Goal: Information Seeking & Learning: Learn about a topic

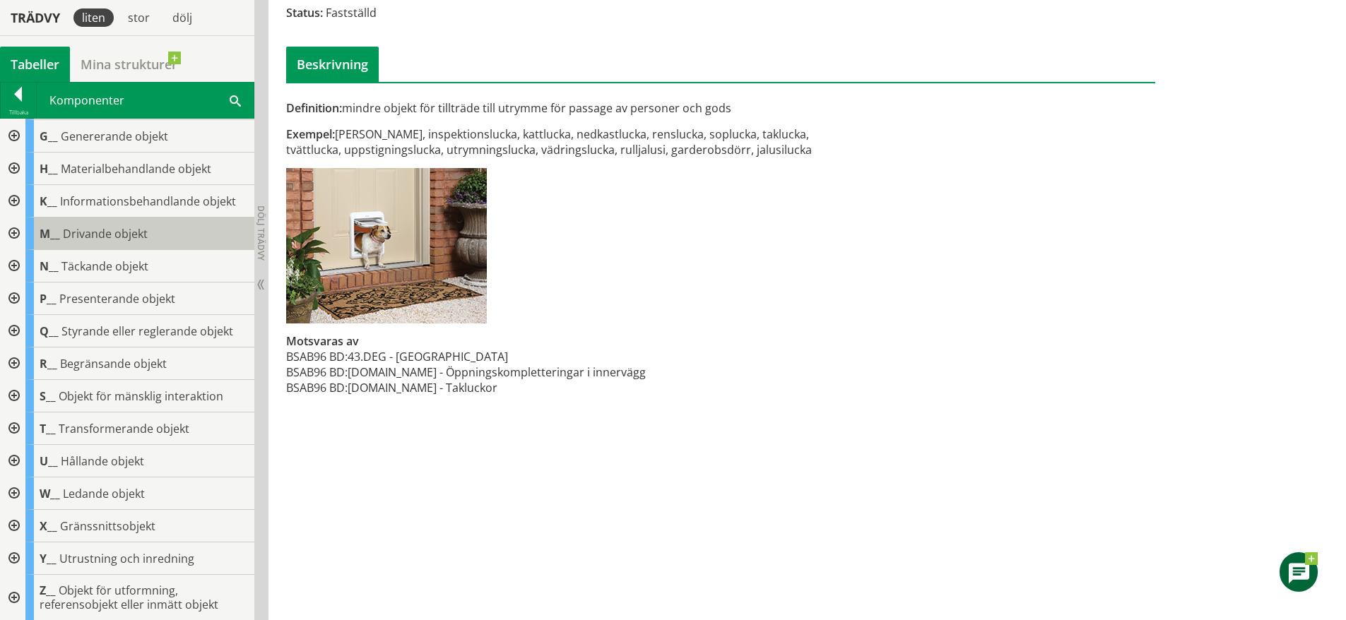
scroll to position [129, 0]
click at [17, 520] on div at bounding box center [12, 526] width 25 height 33
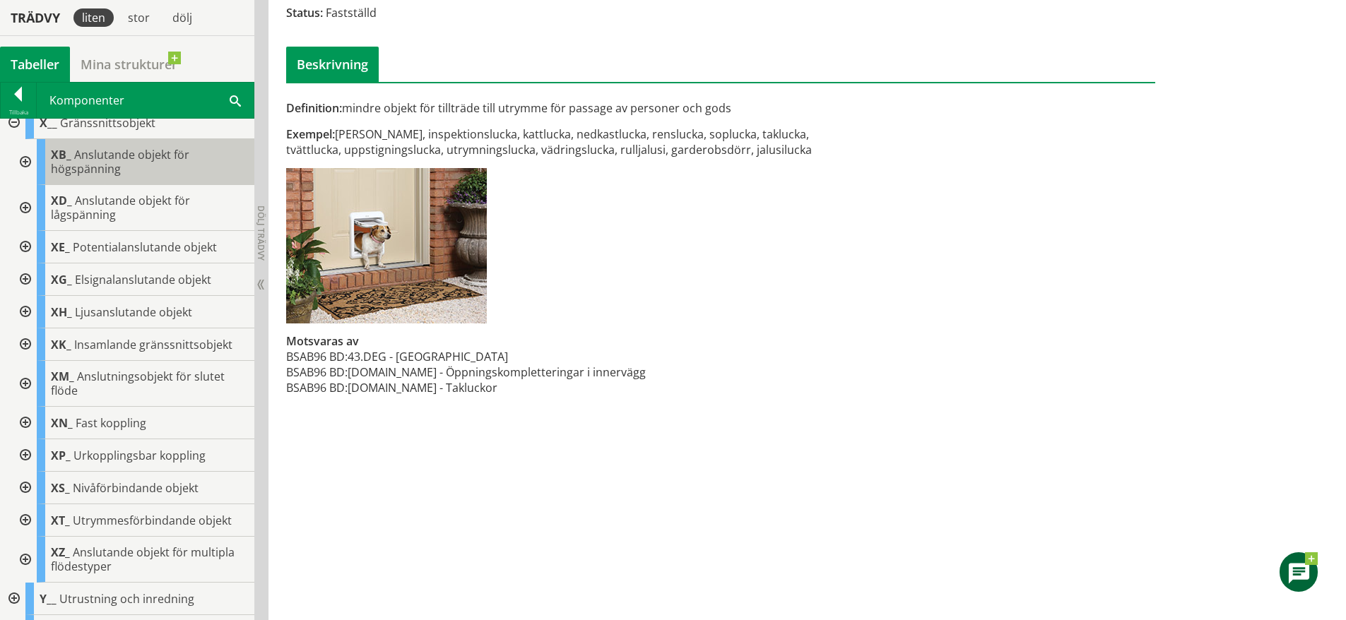
scroll to position [536, 0]
click at [20, 345] on div at bounding box center [23, 342] width 25 height 33
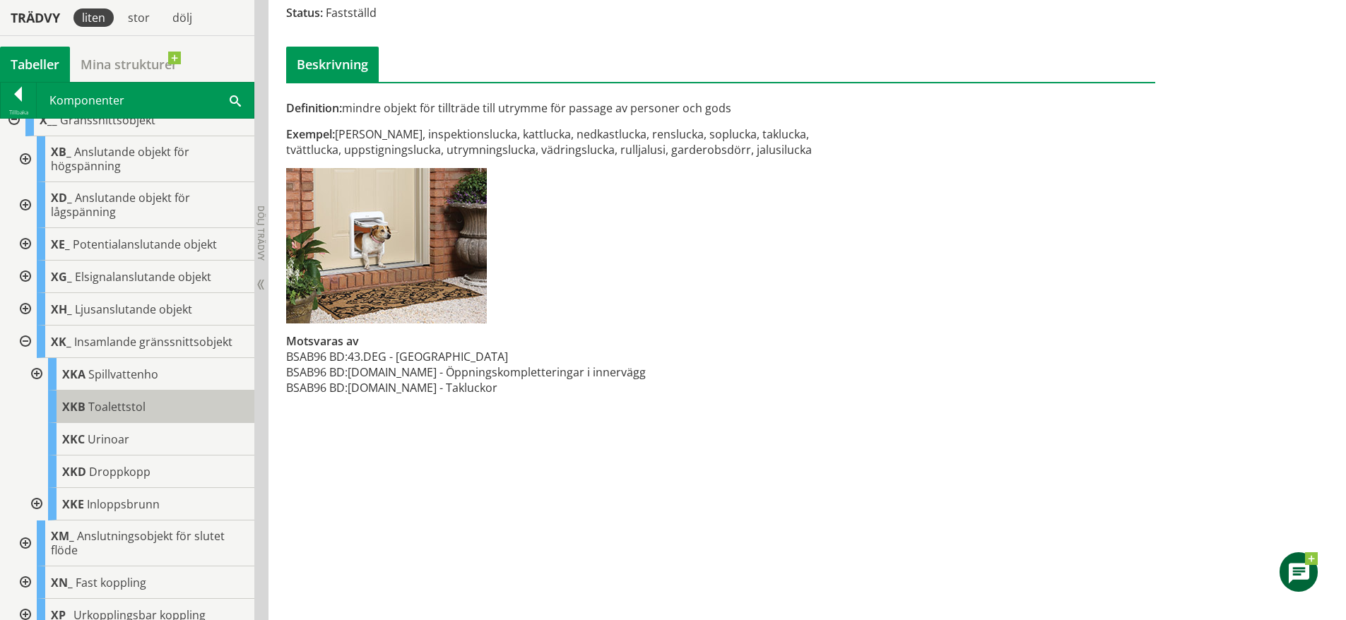
click at [111, 405] on span "Toalettstol" at bounding box center [116, 407] width 57 height 16
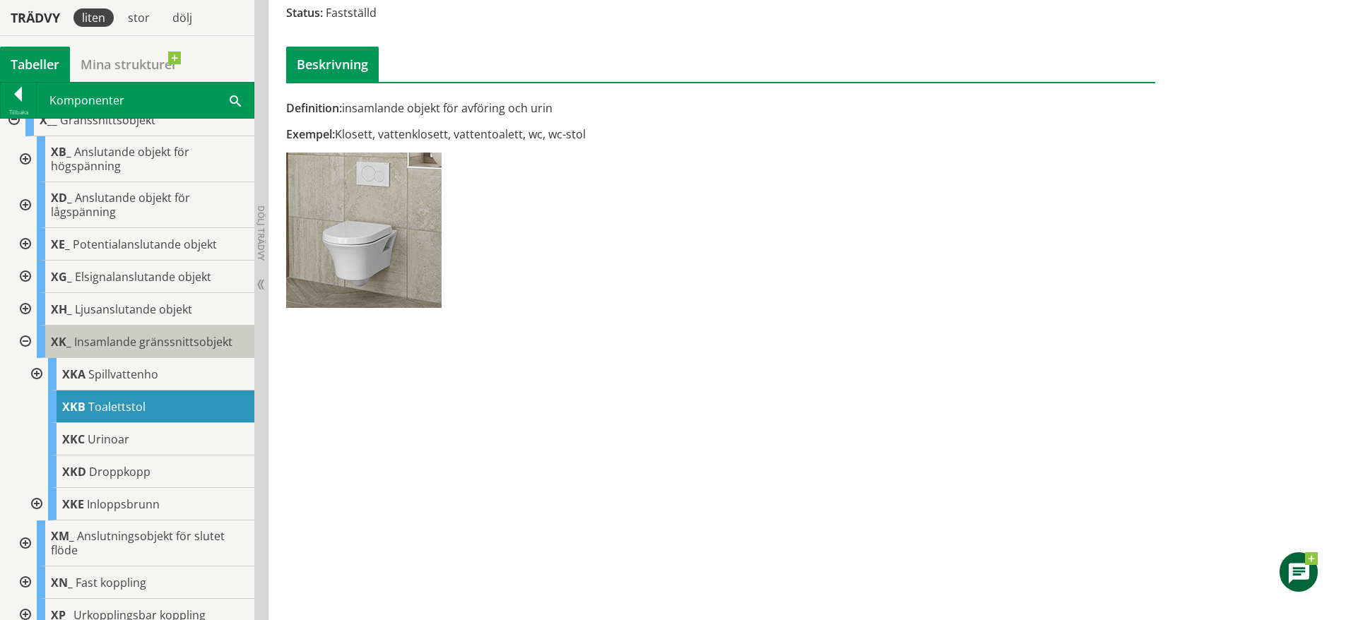
click at [95, 336] on span "Insamlande gränssnittsobjekt" at bounding box center [153, 342] width 158 height 16
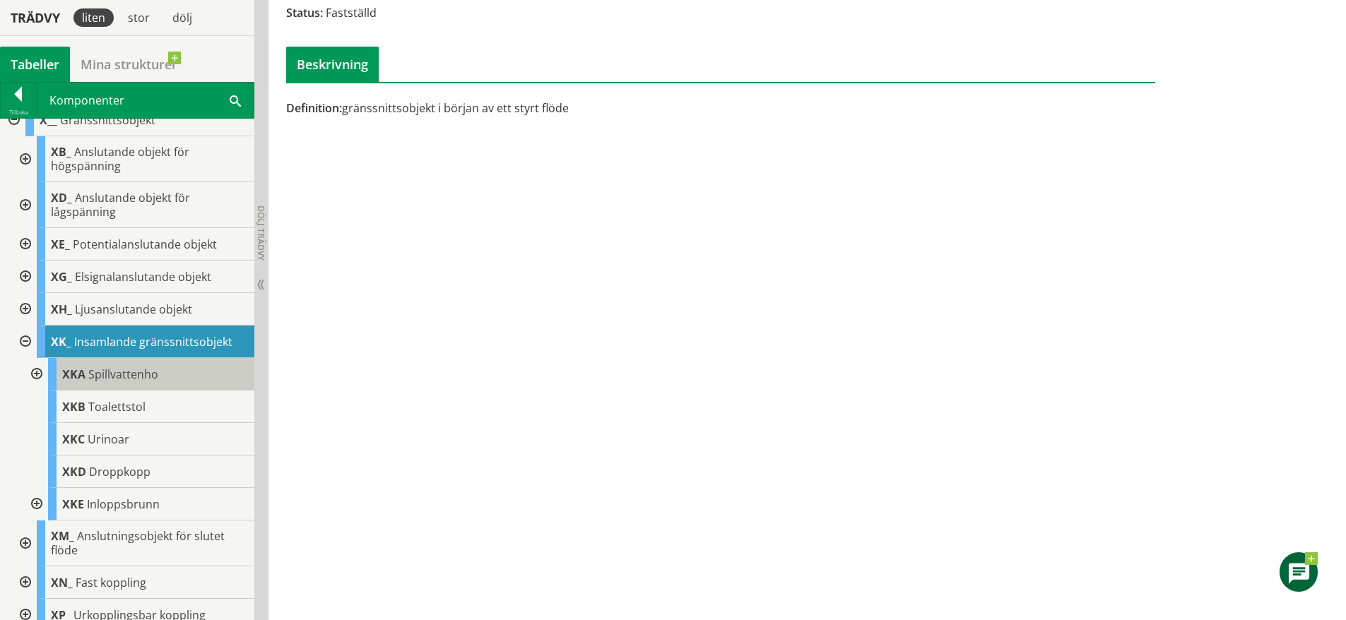
click at [105, 375] on span "Spillvattenho" at bounding box center [123, 375] width 70 height 16
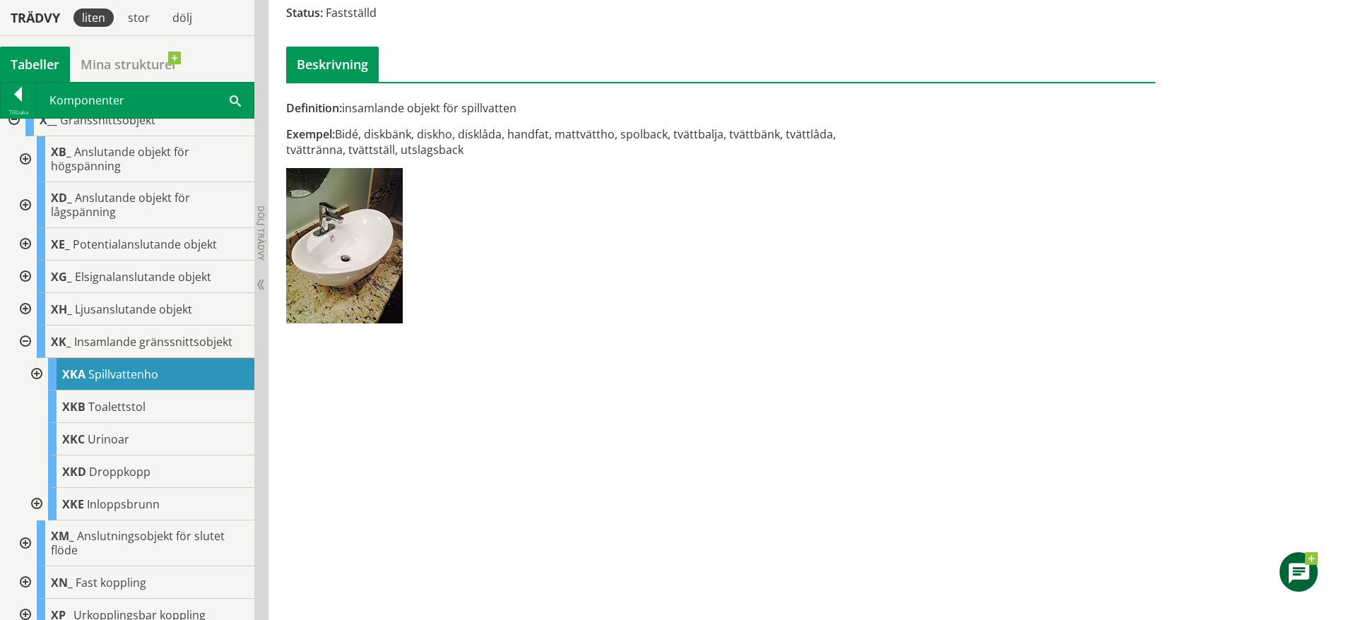
click at [34, 375] on div at bounding box center [35, 374] width 25 height 33
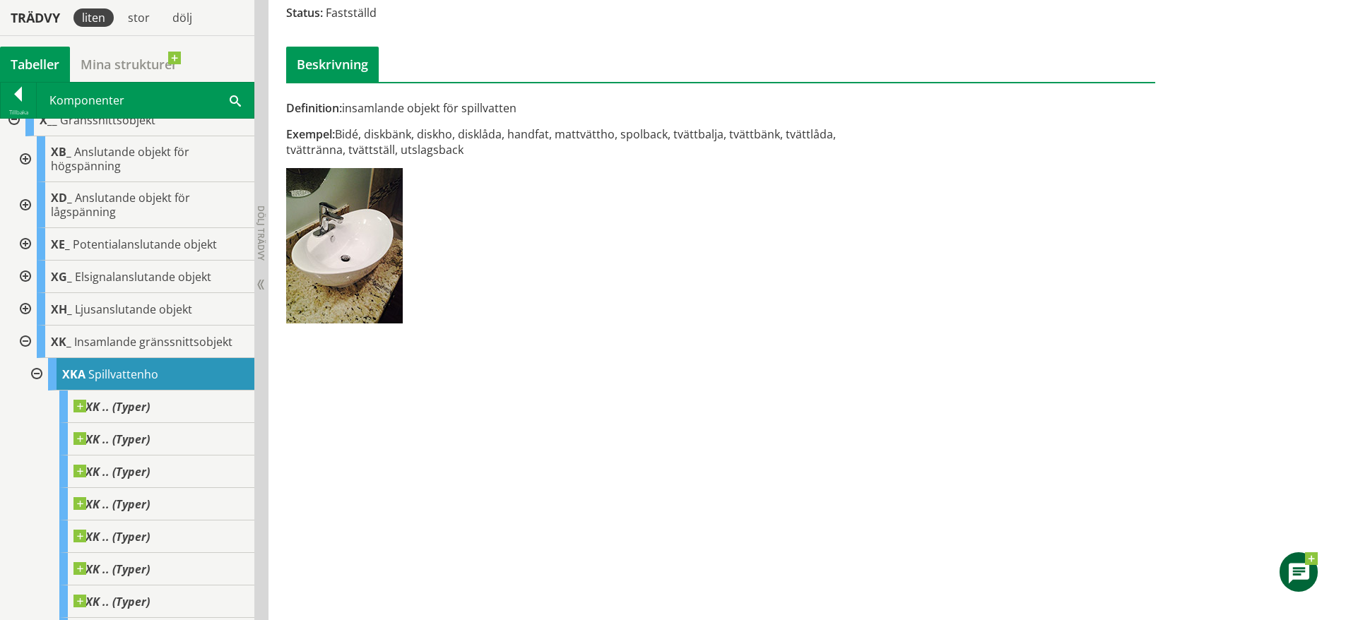
click at [34, 375] on div at bounding box center [35, 374] width 25 height 33
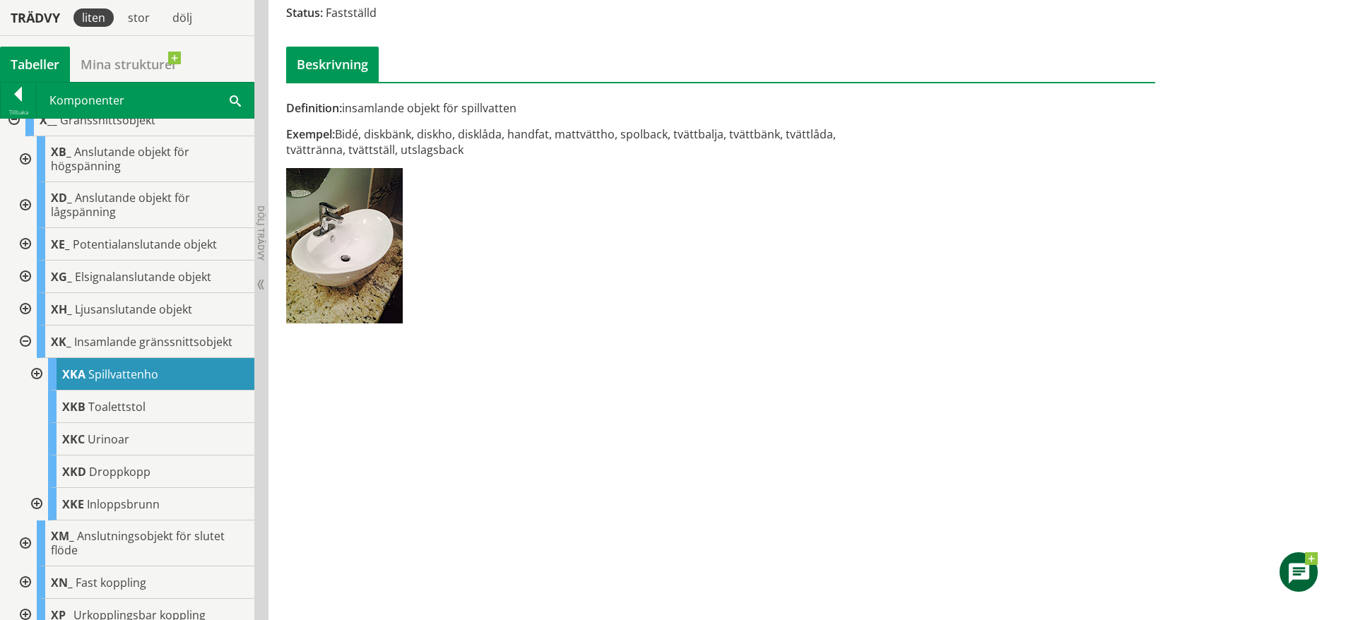
click at [23, 539] on div at bounding box center [23, 544] width 25 height 46
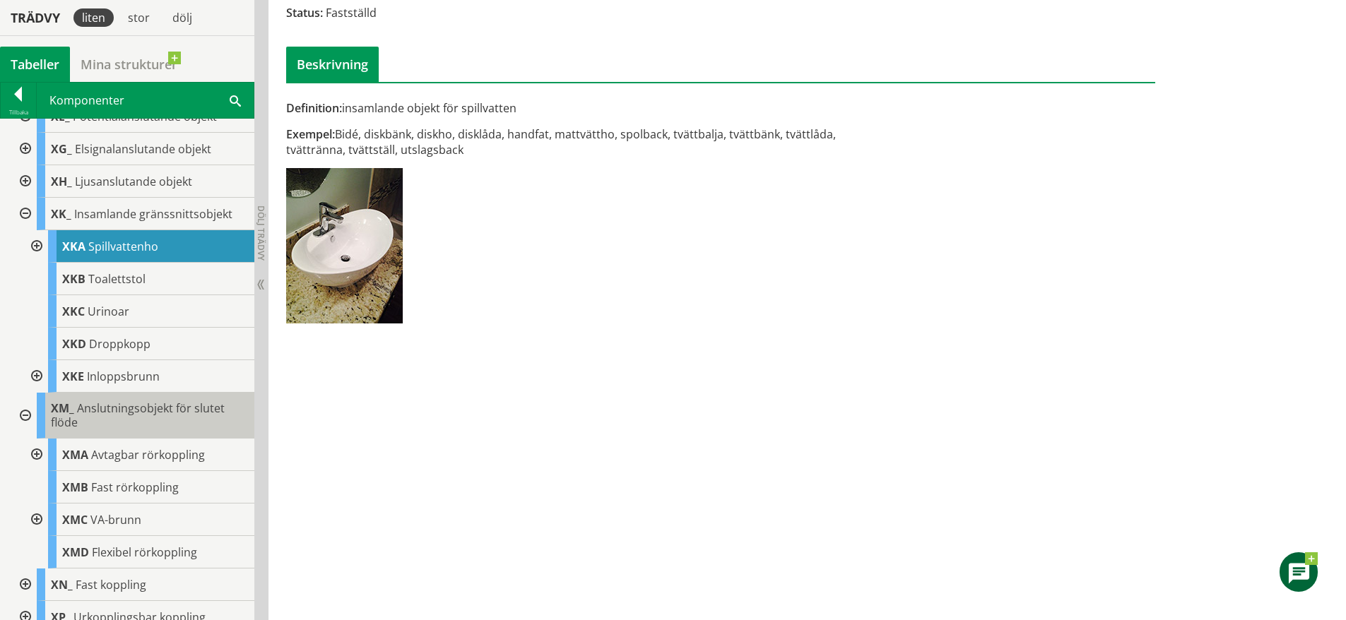
scroll to position [664, 0]
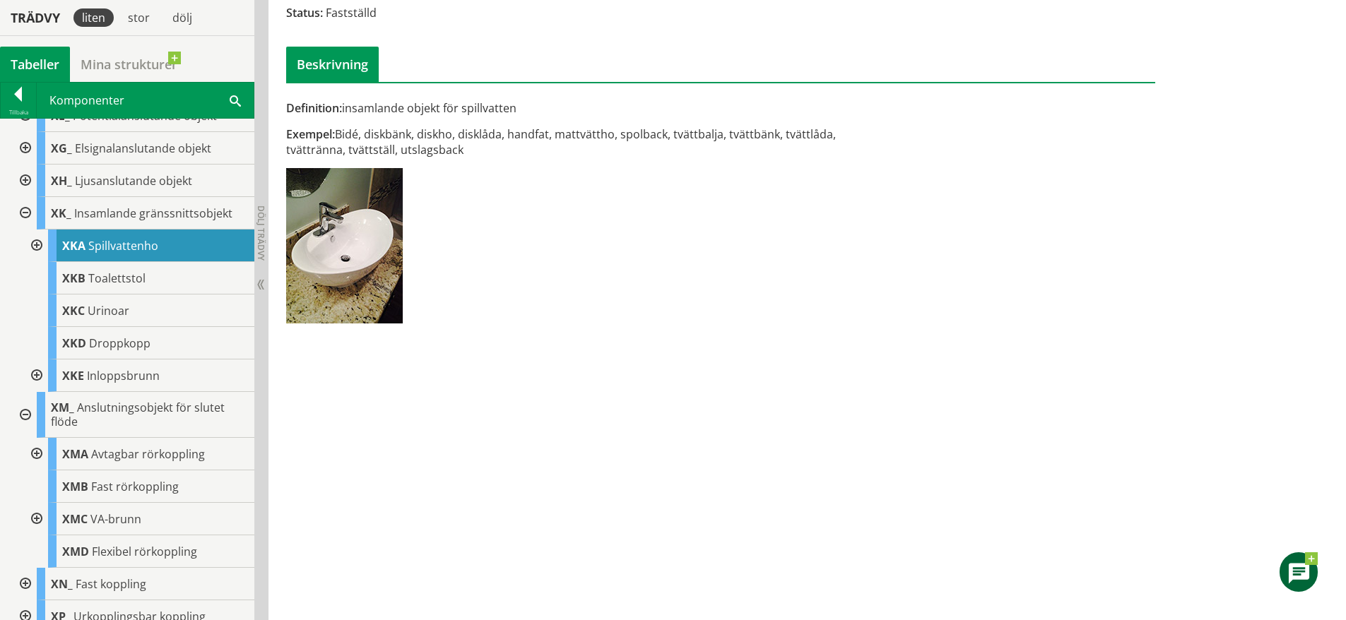
click at [23, 418] on div at bounding box center [23, 415] width 25 height 46
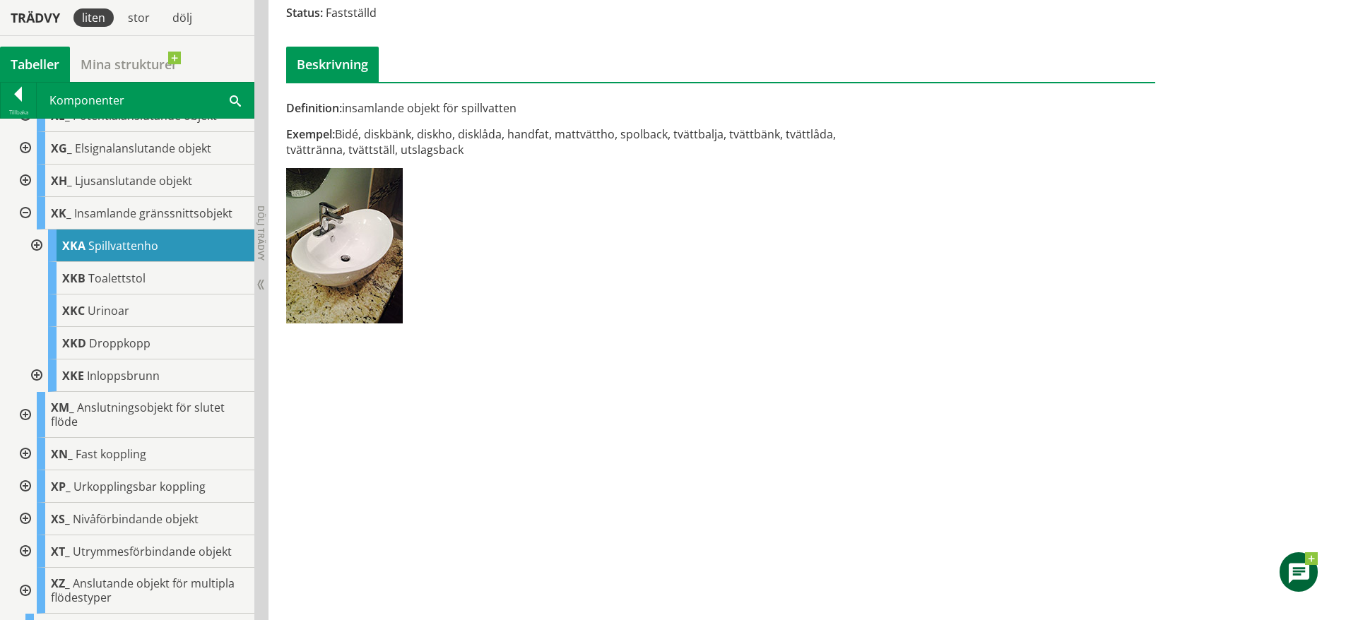
drag, startPoint x: 22, startPoint y: 455, endPoint x: 406, endPoint y: 498, distance: 386.2
click at [406, 498] on div "XKA Spillvattenho Status: Fastställd Beskrivning Definition: insamlande objekt …" at bounding box center [808, 276] width 1078 height 690
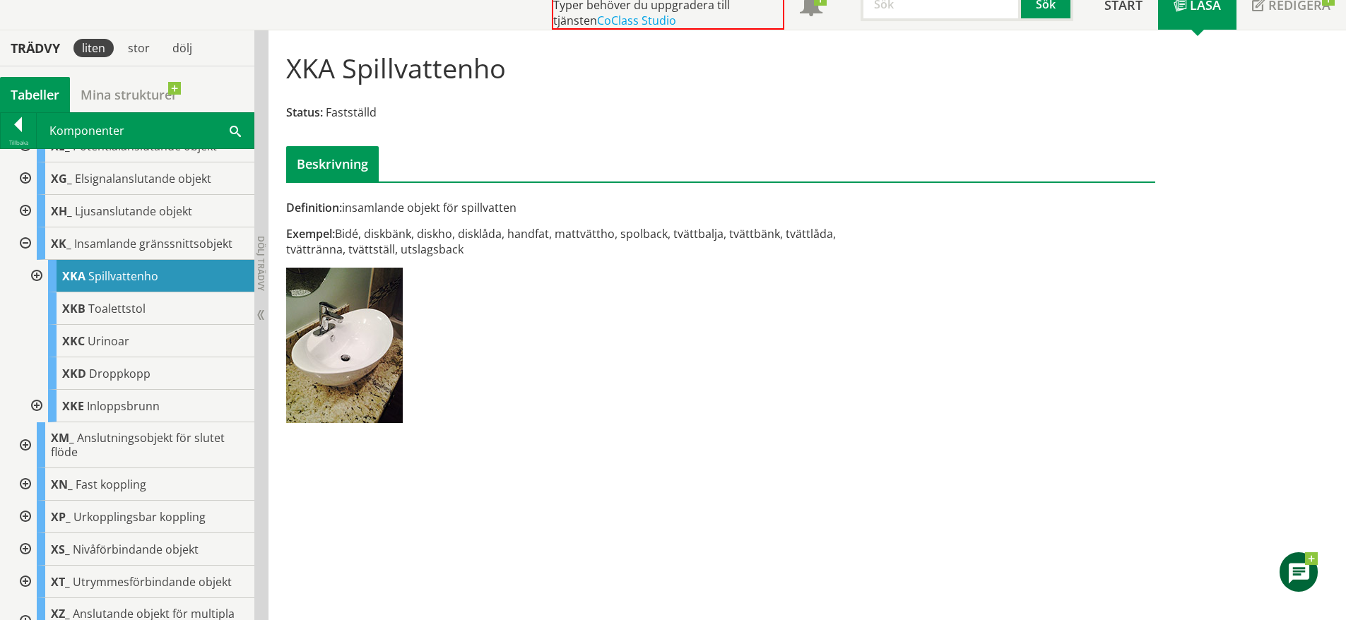
scroll to position [102, 0]
click at [139, 307] on span "Toalettstol" at bounding box center [116, 309] width 57 height 16
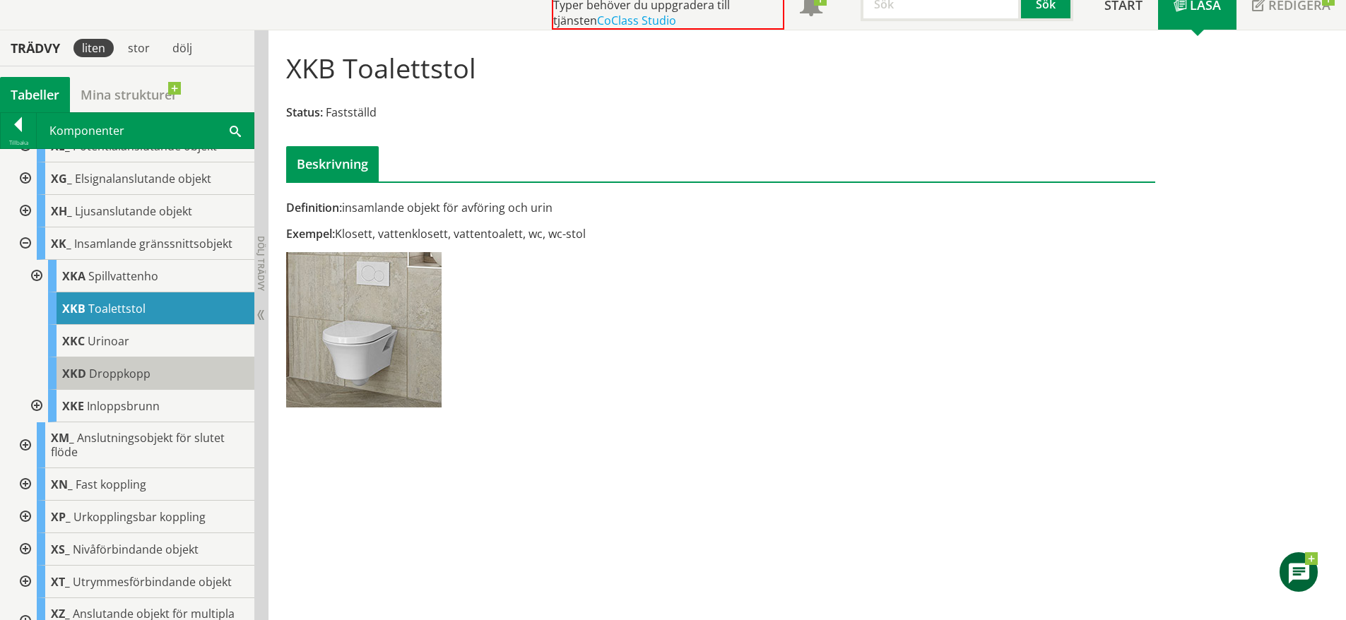
click at [137, 370] on span "Droppkopp" at bounding box center [119, 374] width 61 height 16
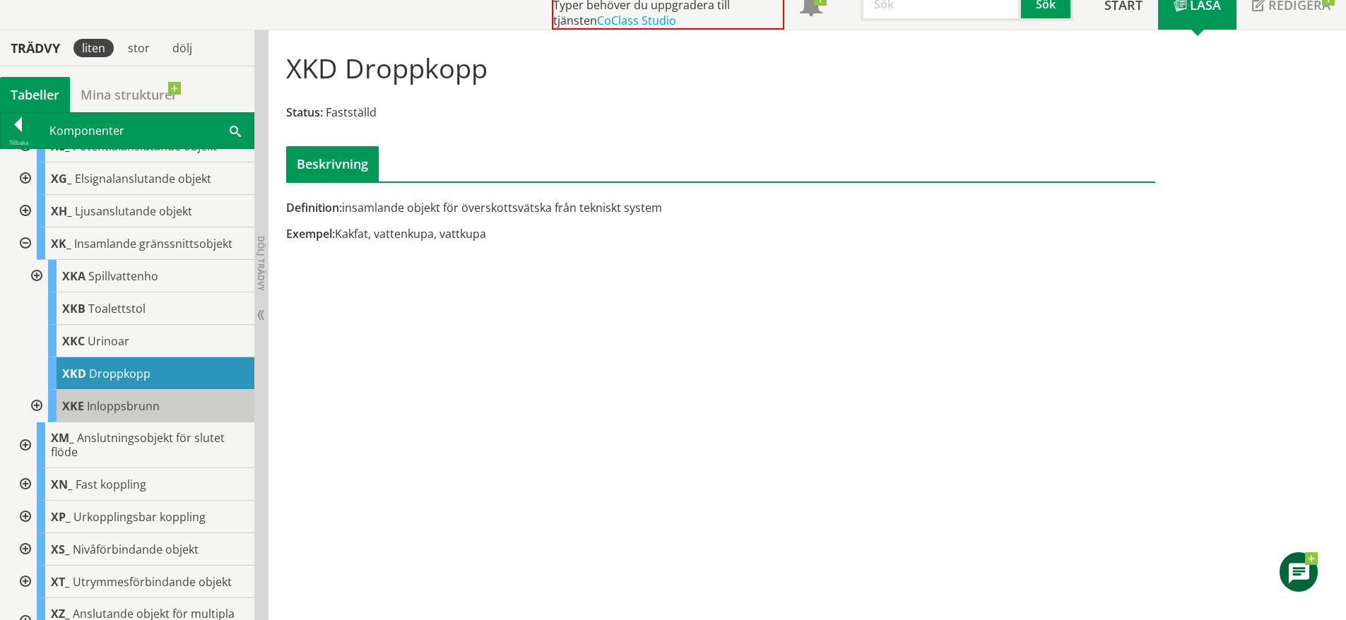
click at [151, 406] on span "Inloppsbrunn" at bounding box center [123, 407] width 73 height 16
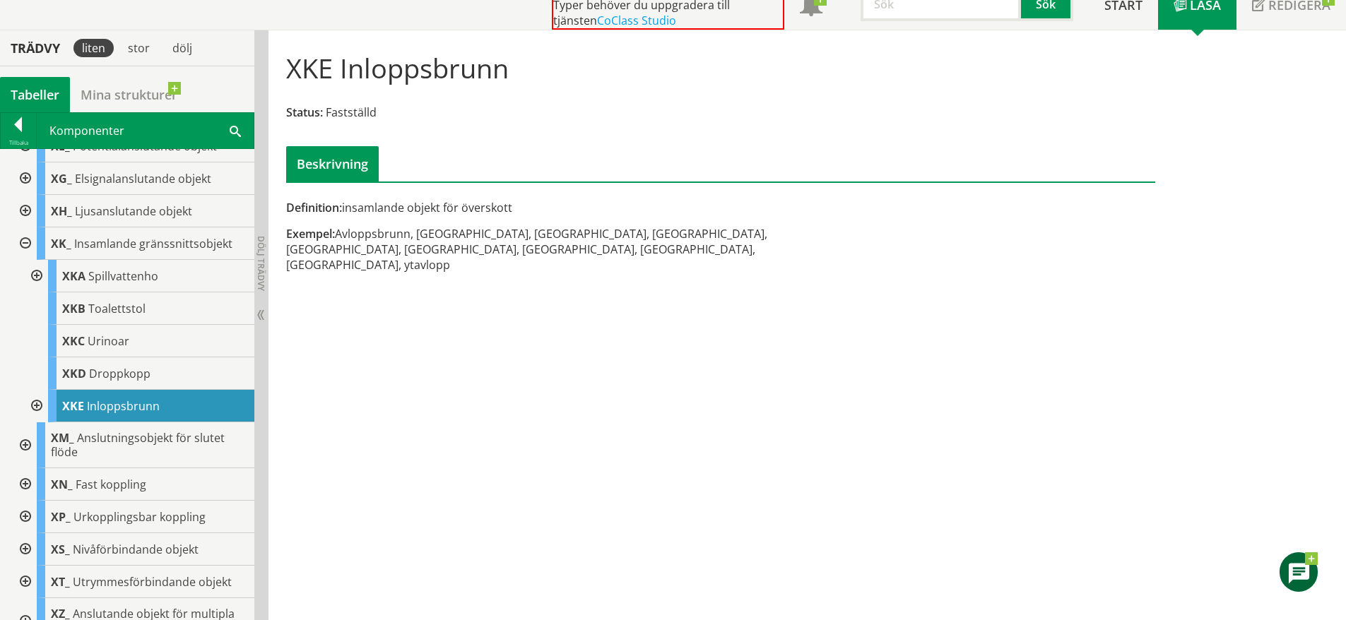
click at [33, 406] on div at bounding box center [35, 406] width 25 height 33
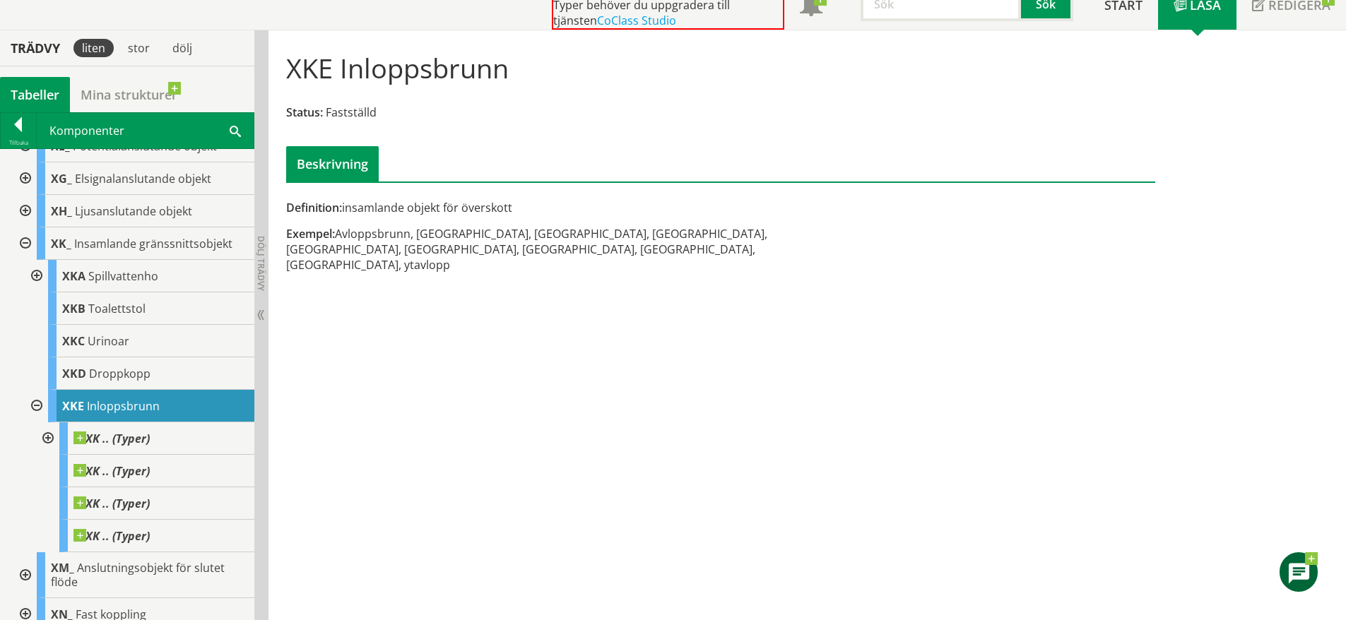
click at [33, 406] on div at bounding box center [35, 406] width 25 height 33
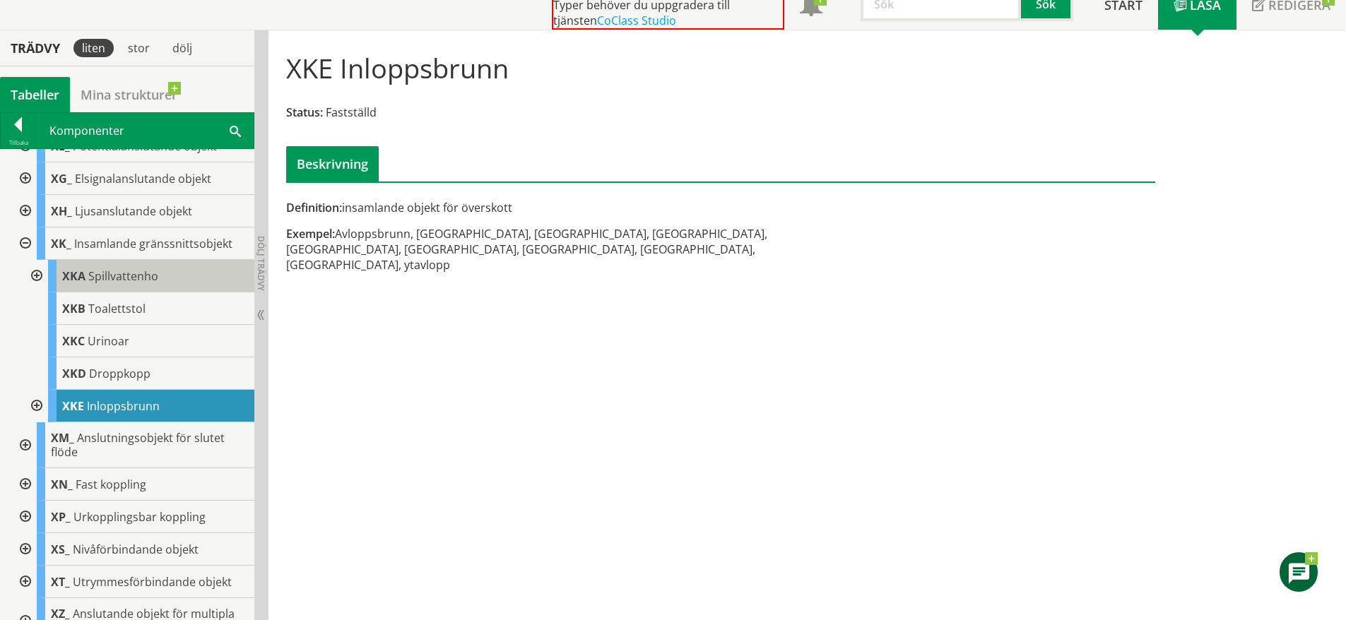
click at [129, 278] on span "Spillvattenho" at bounding box center [123, 277] width 70 height 16
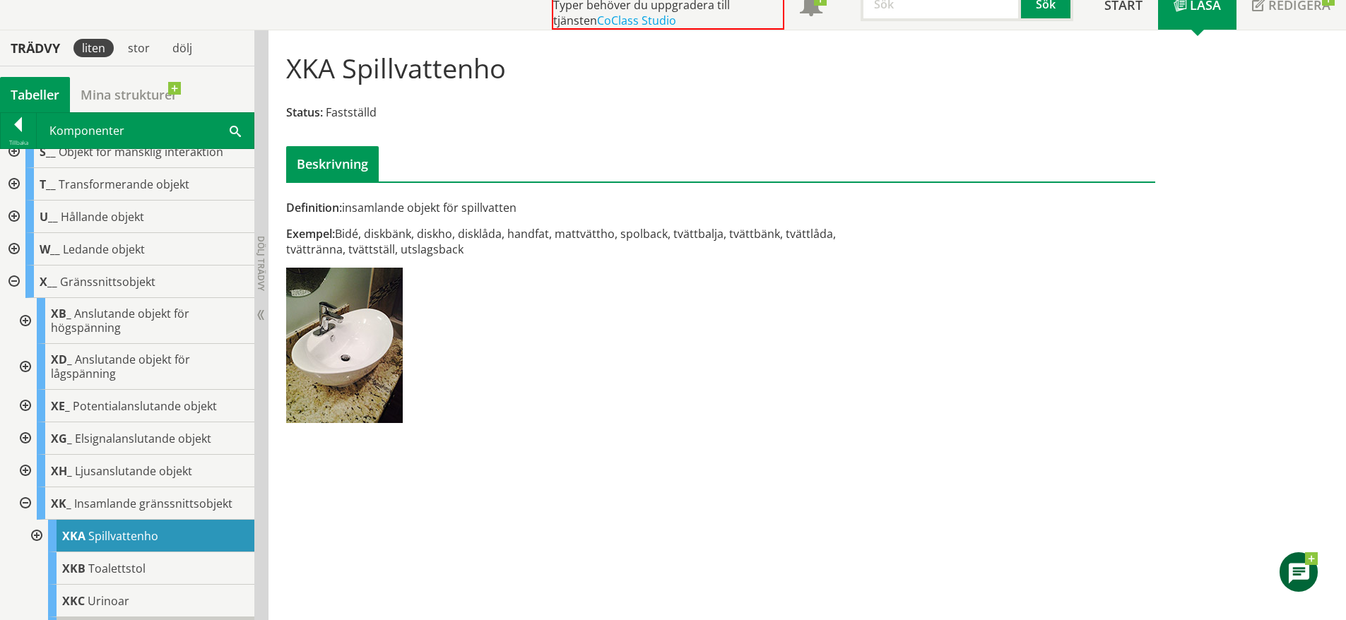
scroll to position [404, 0]
click at [124, 289] on span "Gränssnittsobjekt" at bounding box center [107, 283] width 95 height 16
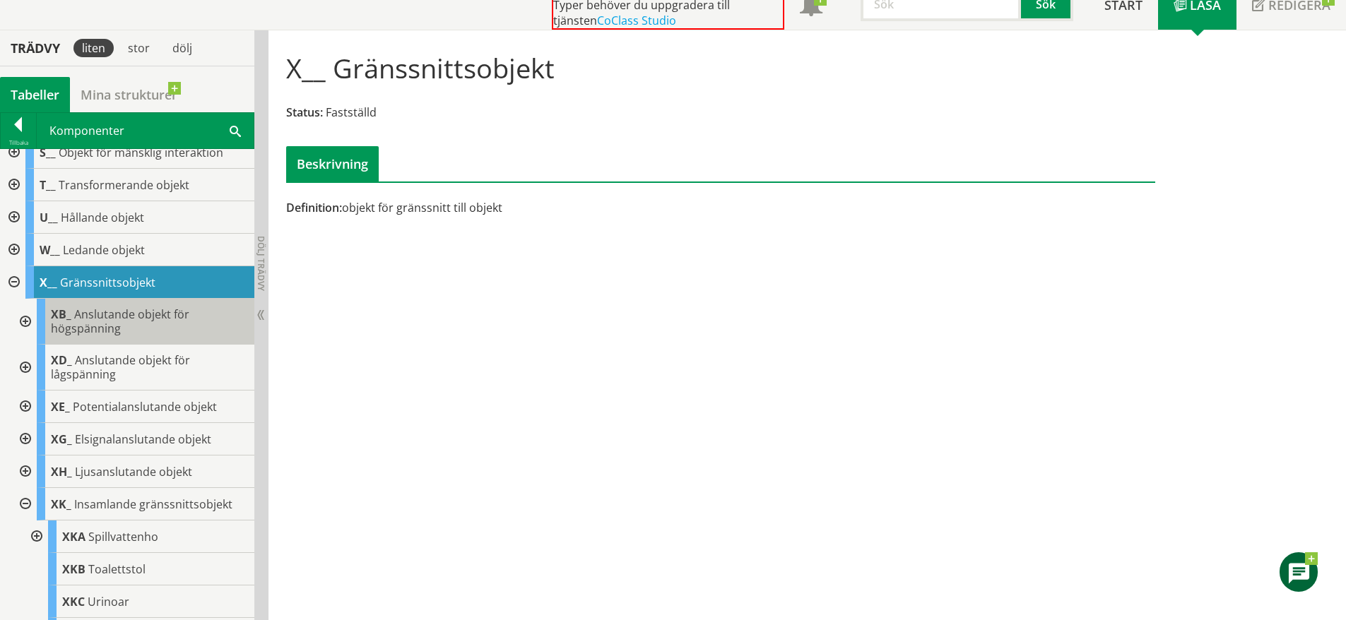
click at [109, 325] on span "Anslutande objekt för högspänning" at bounding box center [120, 322] width 139 height 30
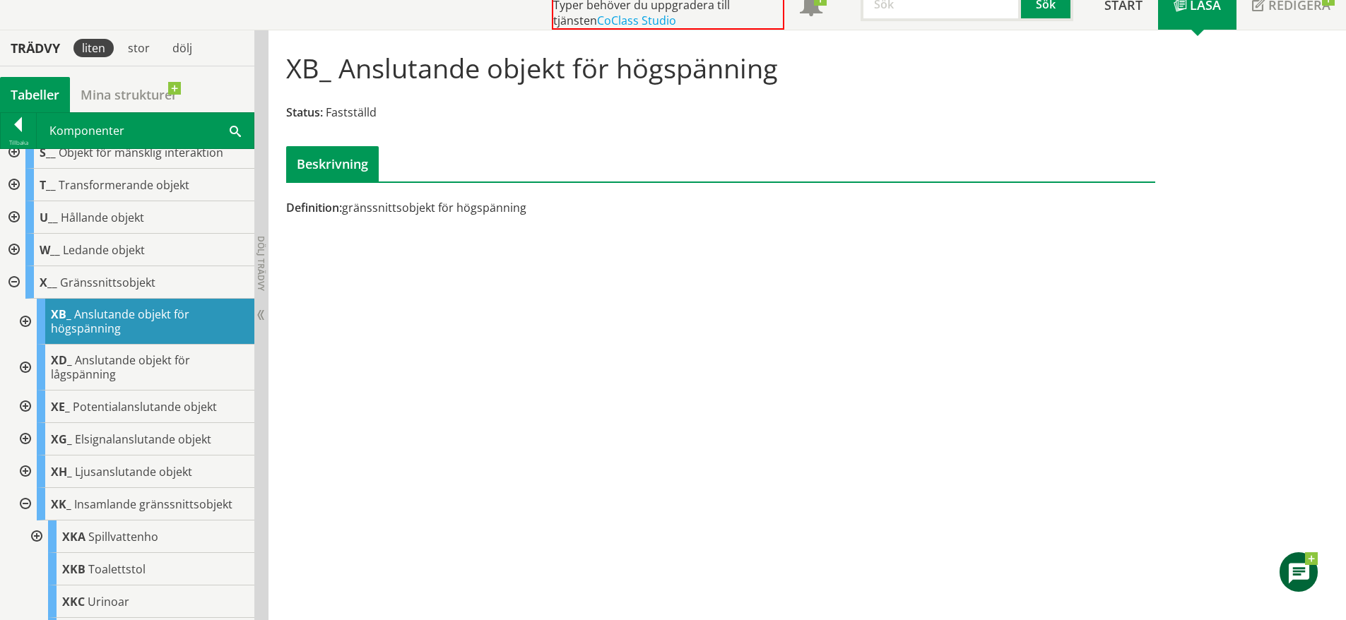
click at [23, 322] on div at bounding box center [23, 322] width 25 height 46
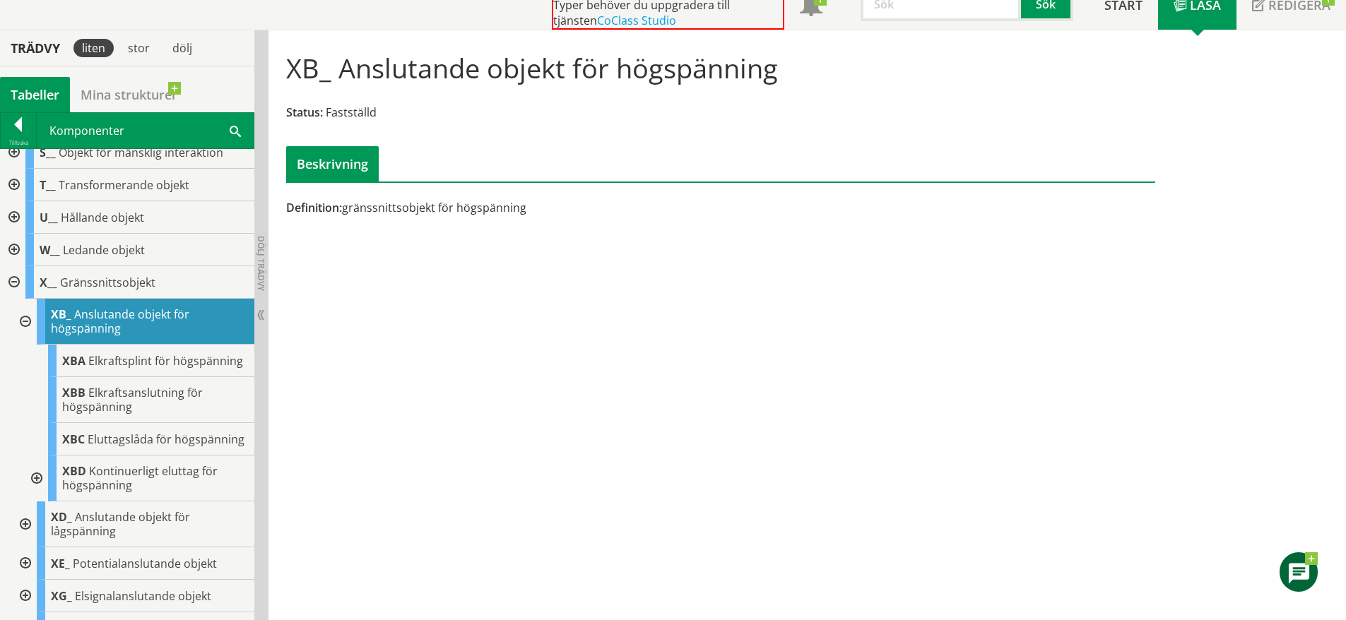
click at [23, 322] on div at bounding box center [23, 322] width 25 height 46
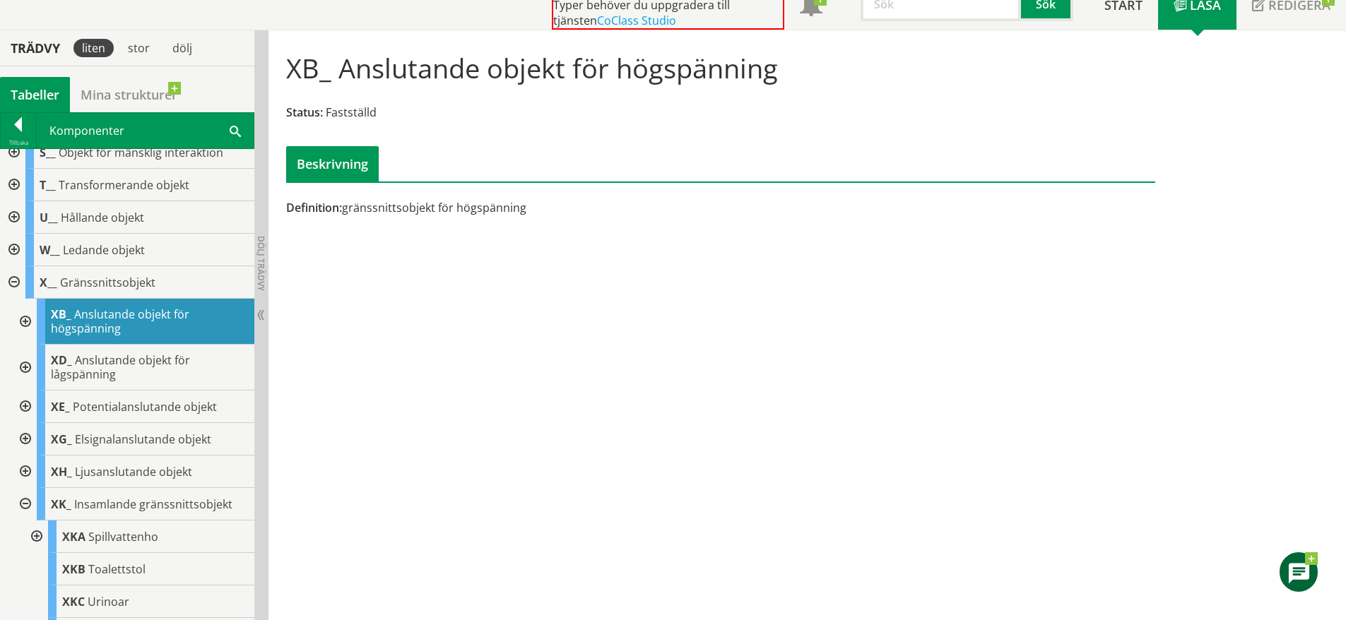
click at [25, 367] on div at bounding box center [23, 368] width 25 height 46
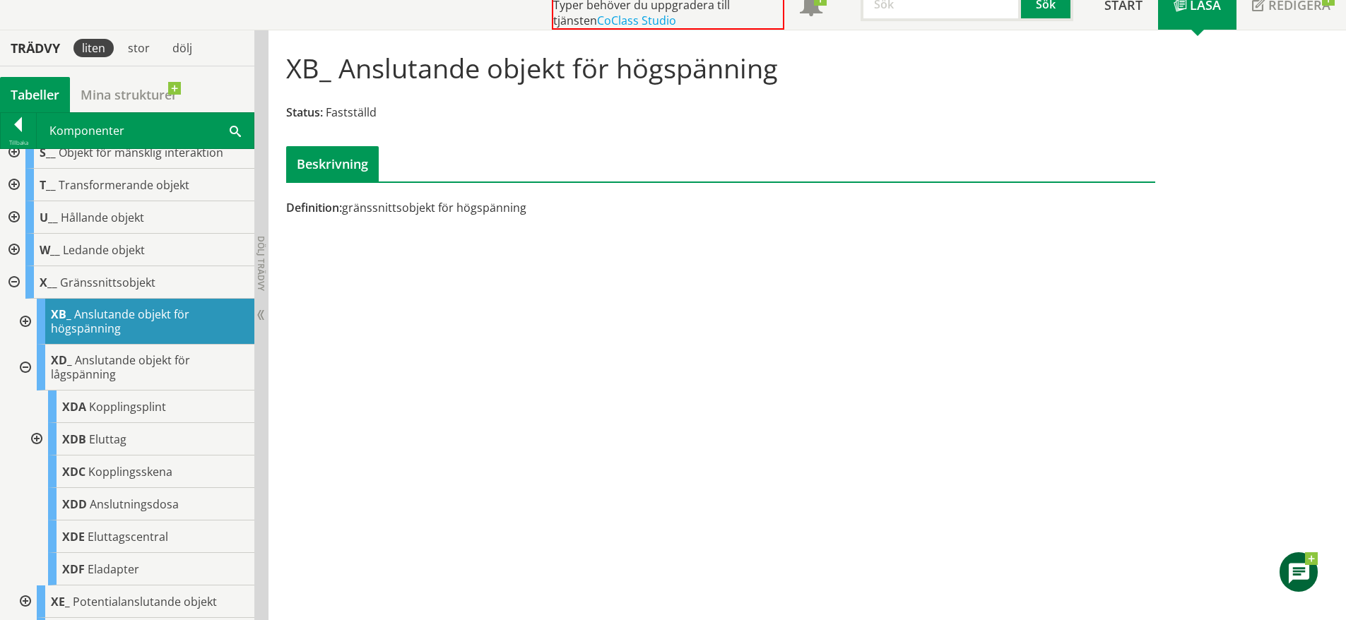
click at [25, 367] on div at bounding box center [23, 368] width 25 height 46
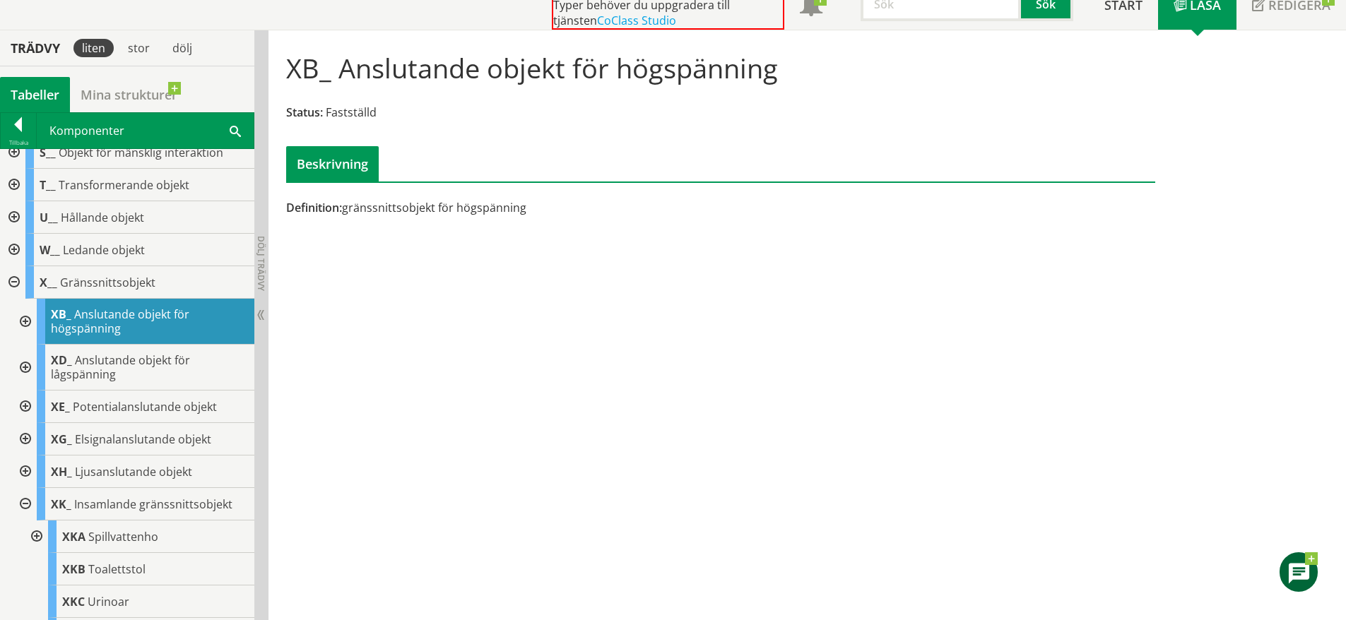
click at [20, 406] on div at bounding box center [23, 407] width 25 height 33
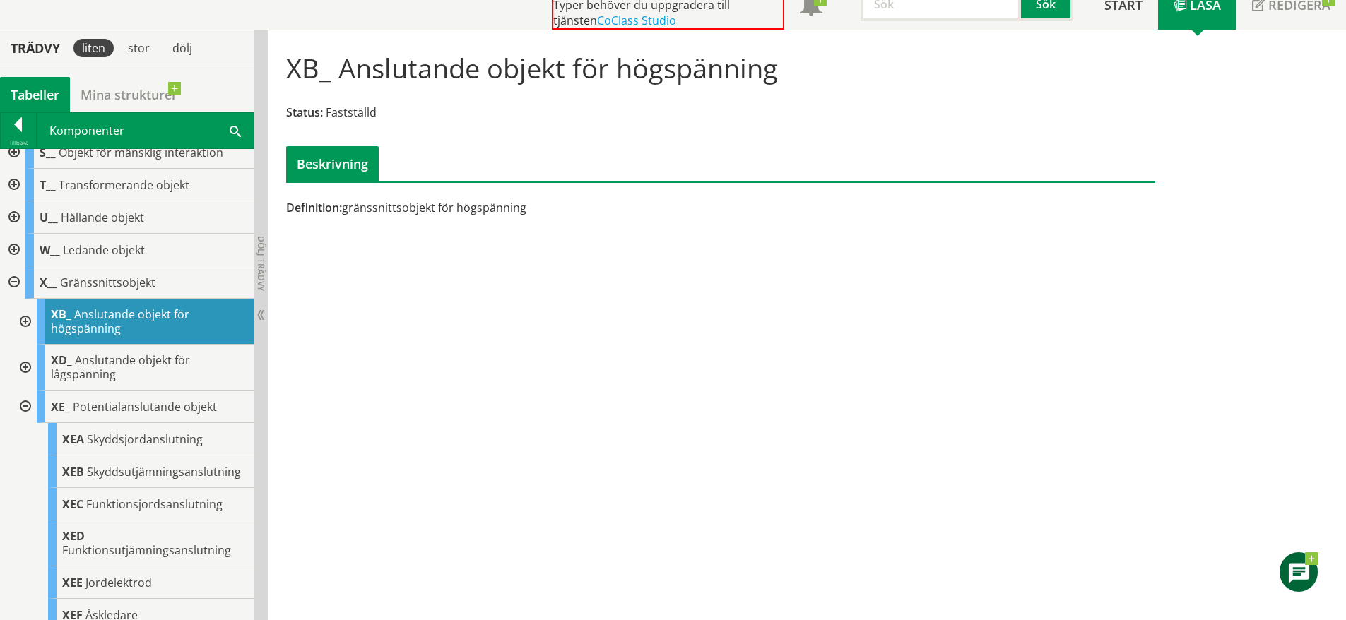
click at [20, 406] on div at bounding box center [23, 407] width 25 height 33
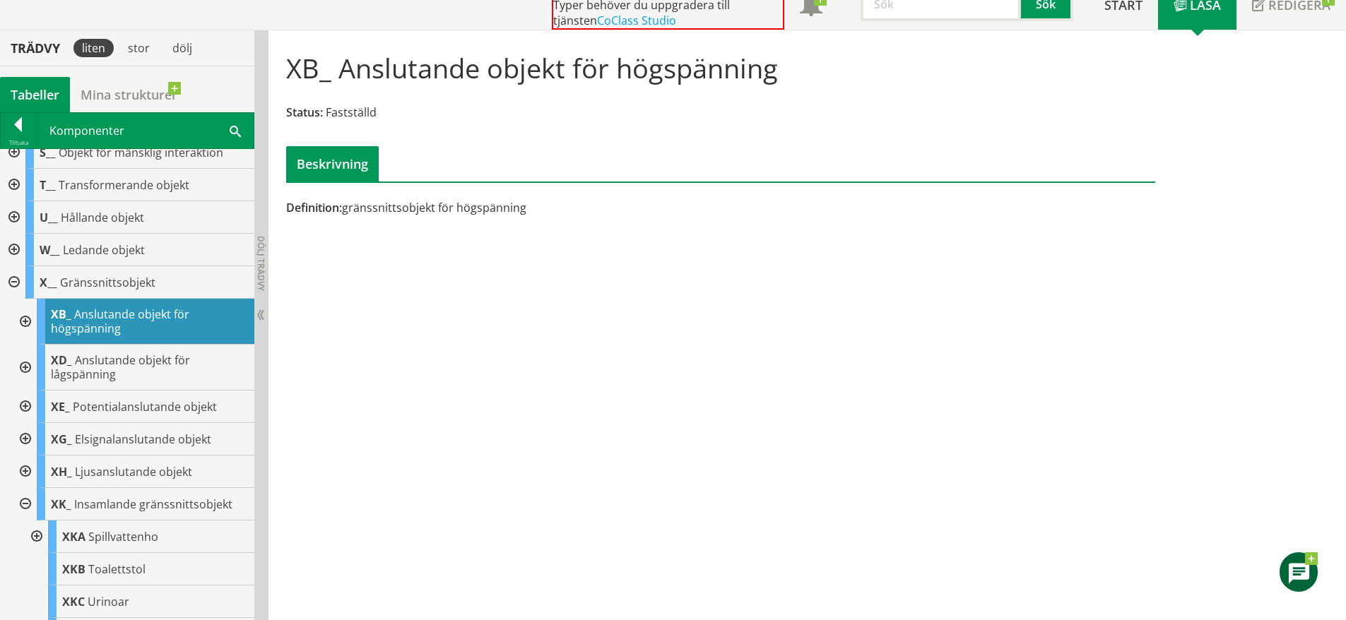
click at [22, 439] on div at bounding box center [23, 439] width 25 height 33
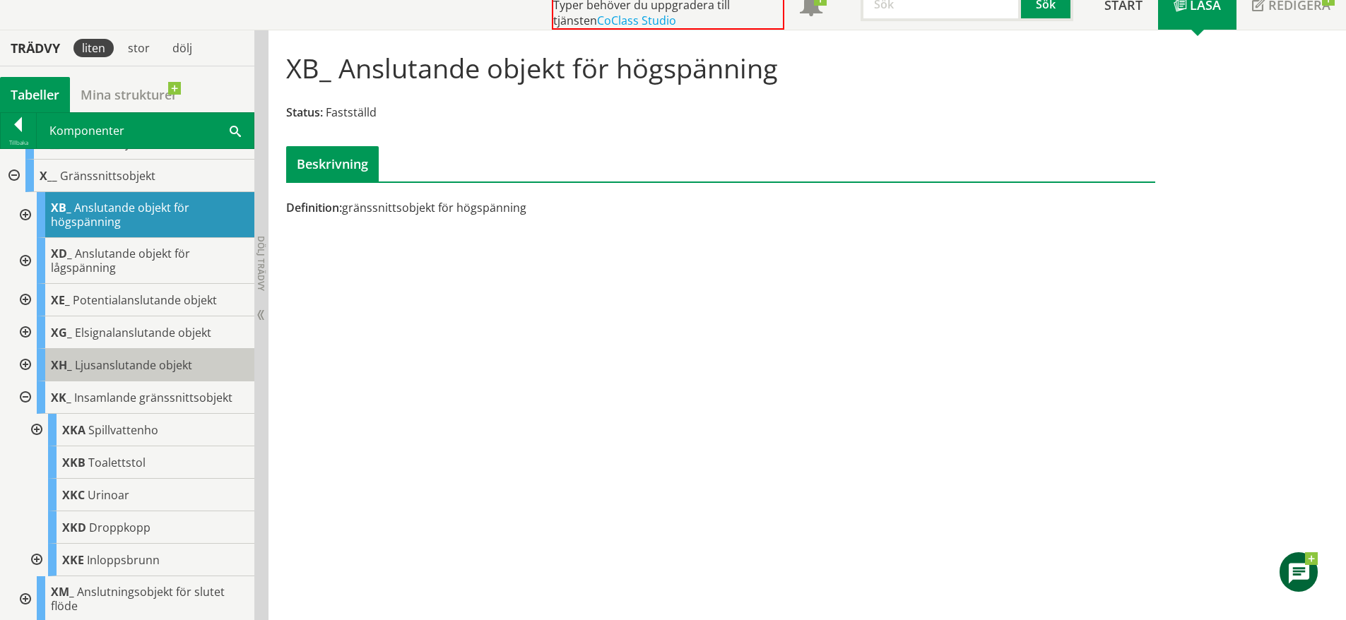
scroll to position [517, 0]
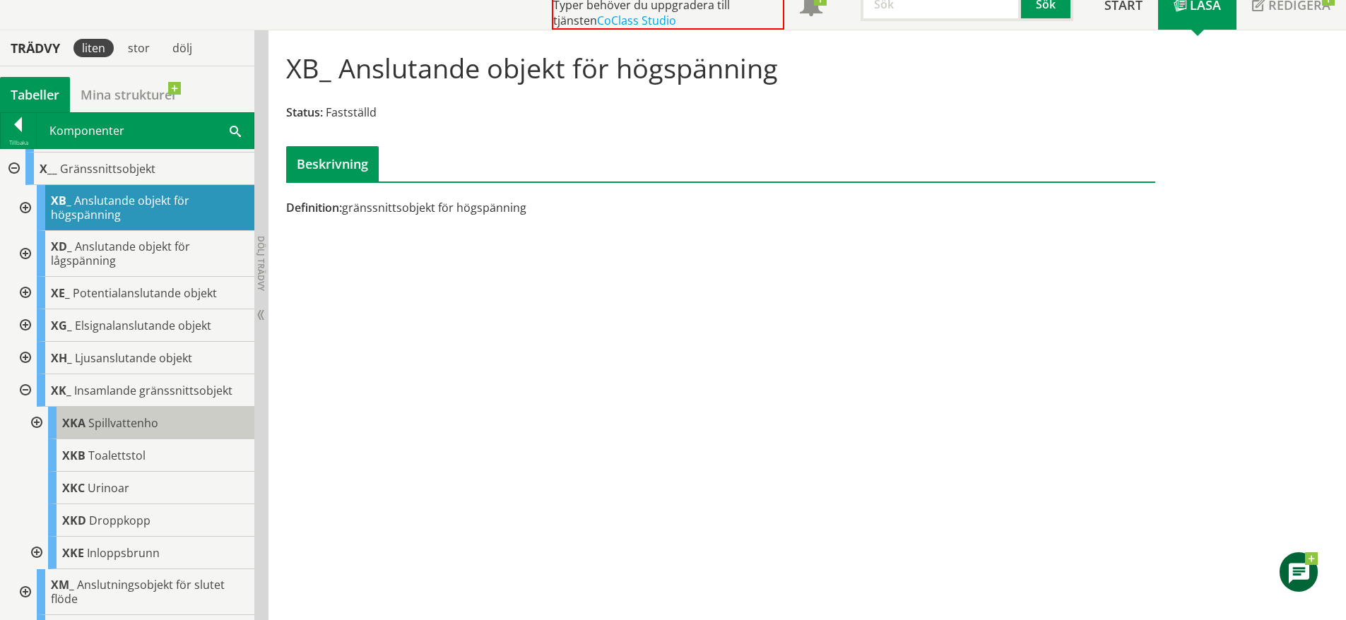
click at [119, 428] on span "Spillvattenho" at bounding box center [123, 424] width 70 height 16
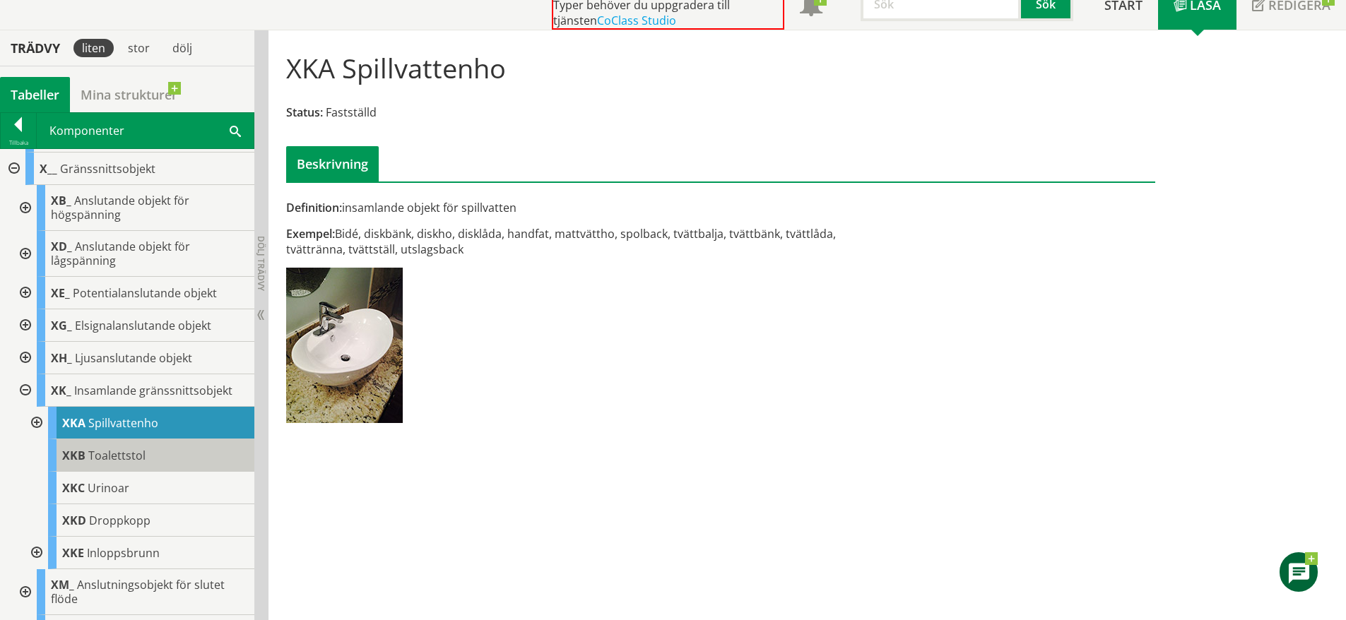
click at [139, 442] on div "XKB Toalettstol" at bounding box center [151, 456] width 206 height 33
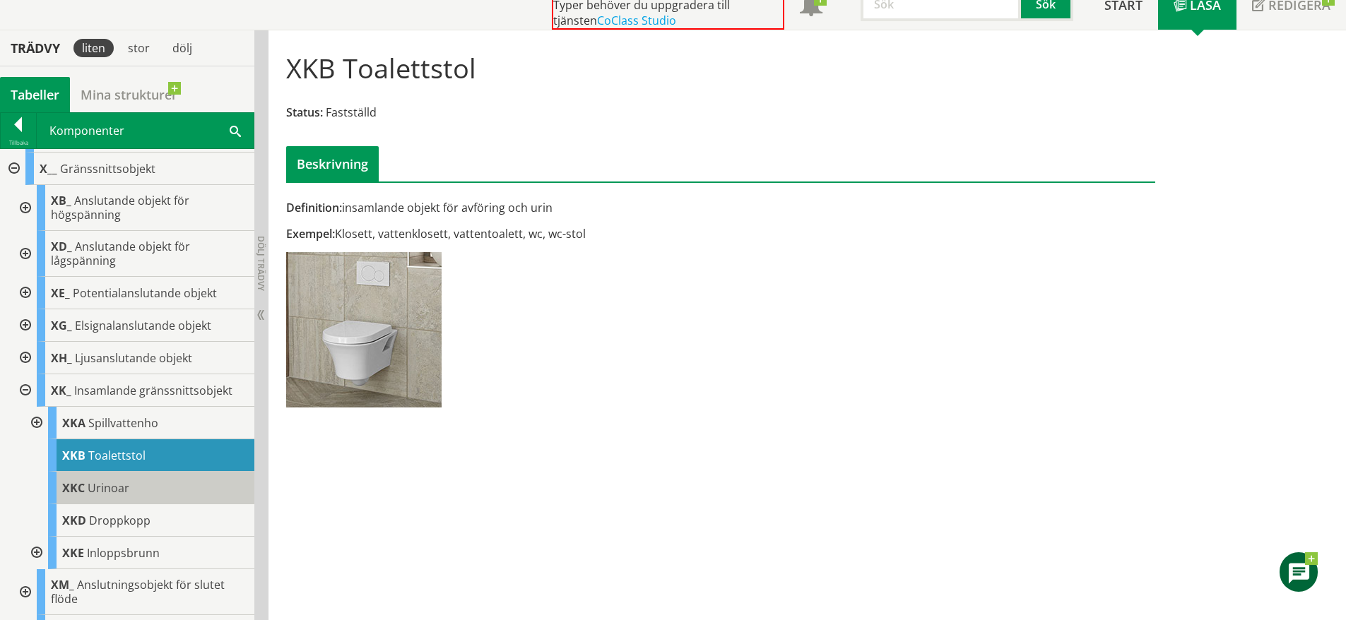
click at [134, 485] on div "XKC Urinoar" at bounding box center [151, 488] width 206 height 33
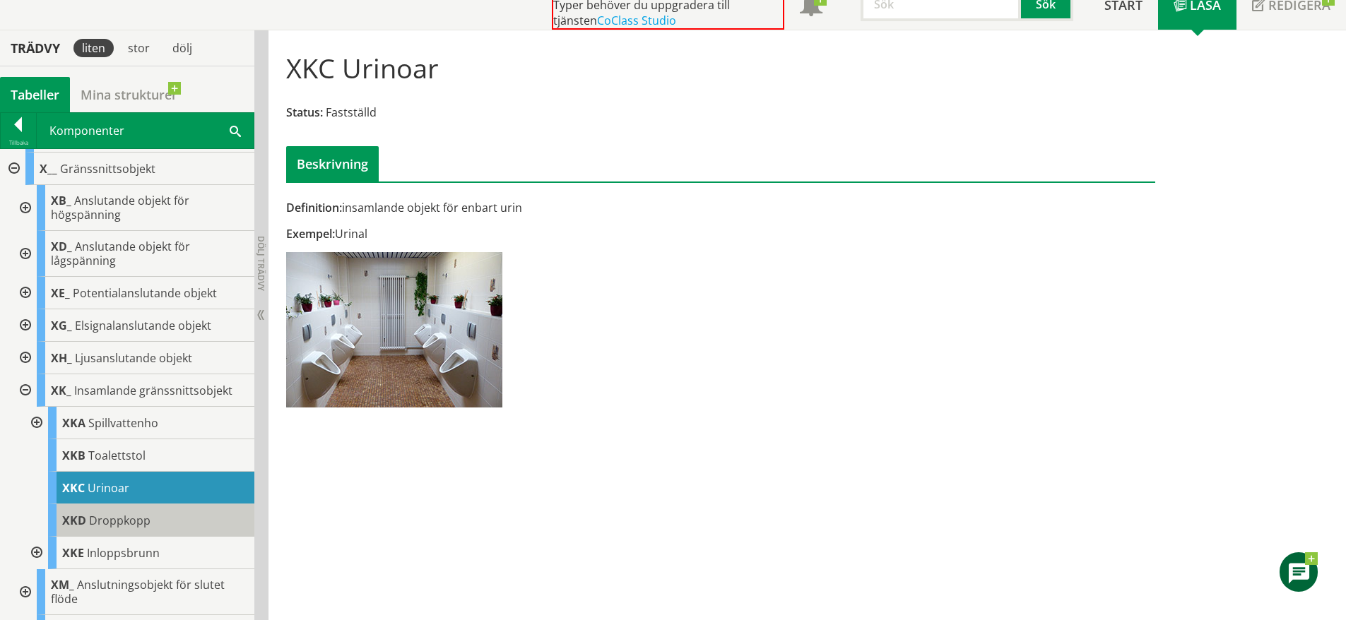
click at [149, 516] on div "XKD Droppkopp" at bounding box center [151, 521] width 206 height 33
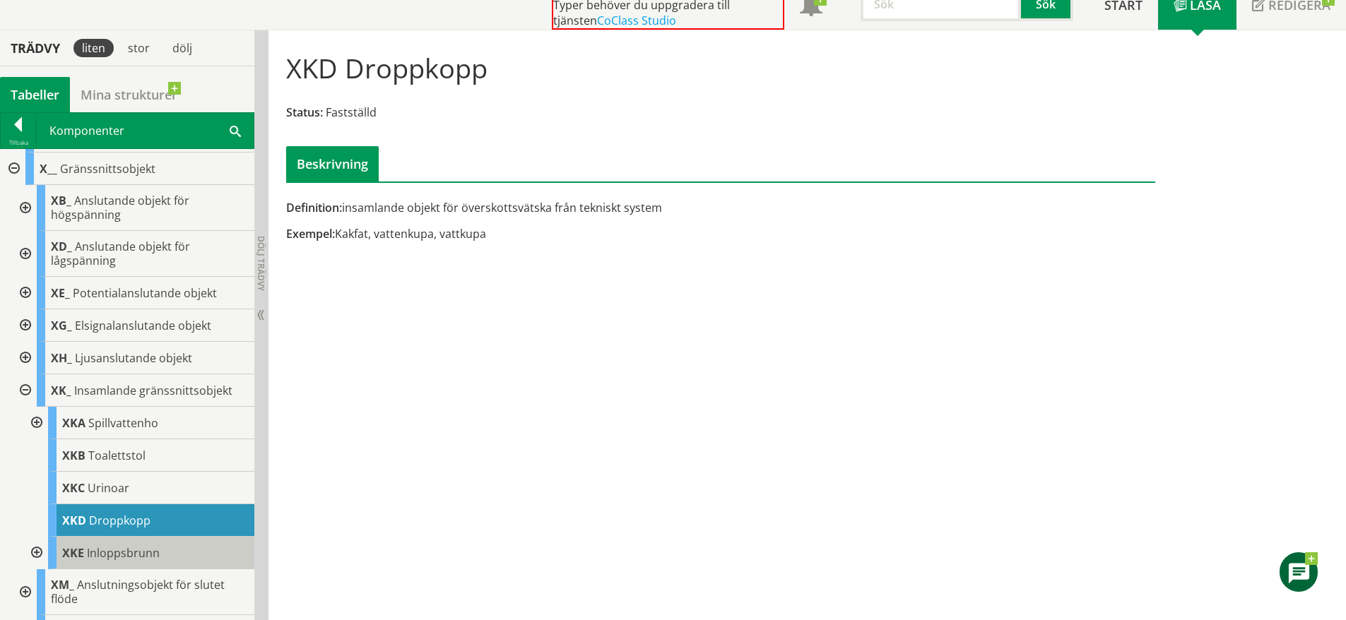
click at [169, 545] on div "XKE Inloppsbrunn" at bounding box center [151, 553] width 206 height 33
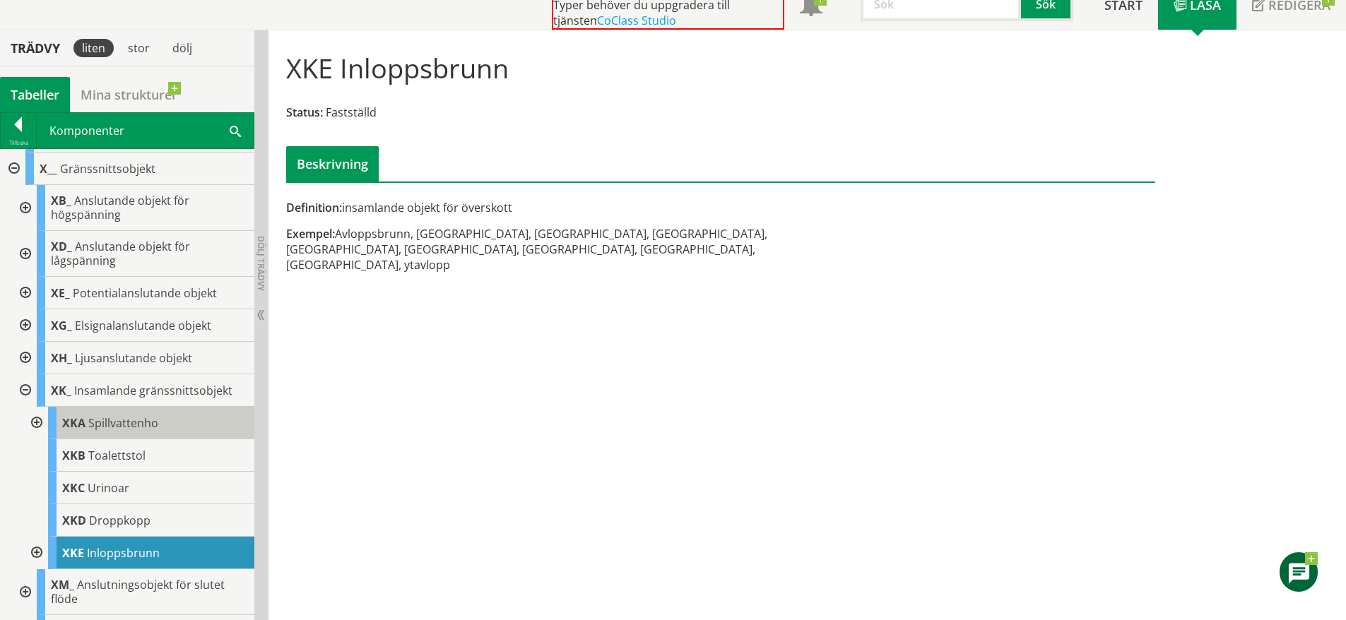
click at [153, 423] on span "Spillvattenho" at bounding box center [123, 424] width 70 height 16
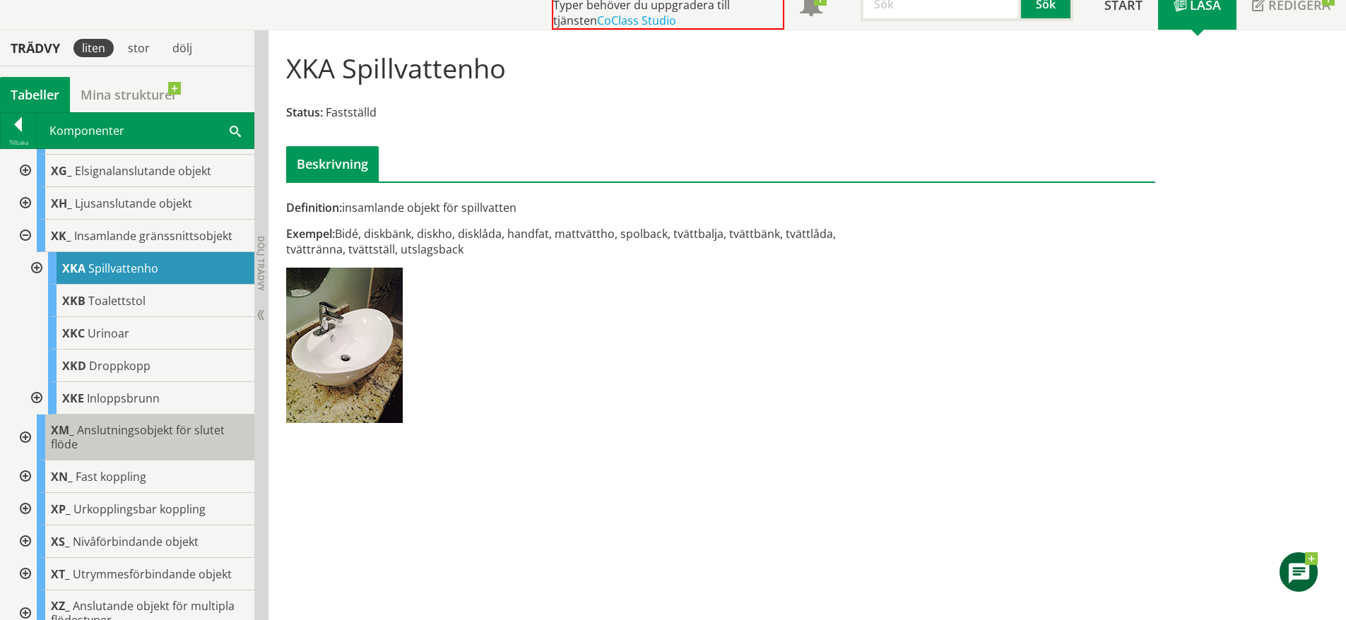
scroll to position [674, 0]
click at [96, 437] on div "XM_ Anslutningsobjekt för slutet flöde" at bounding box center [146, 436] width 218 height 46
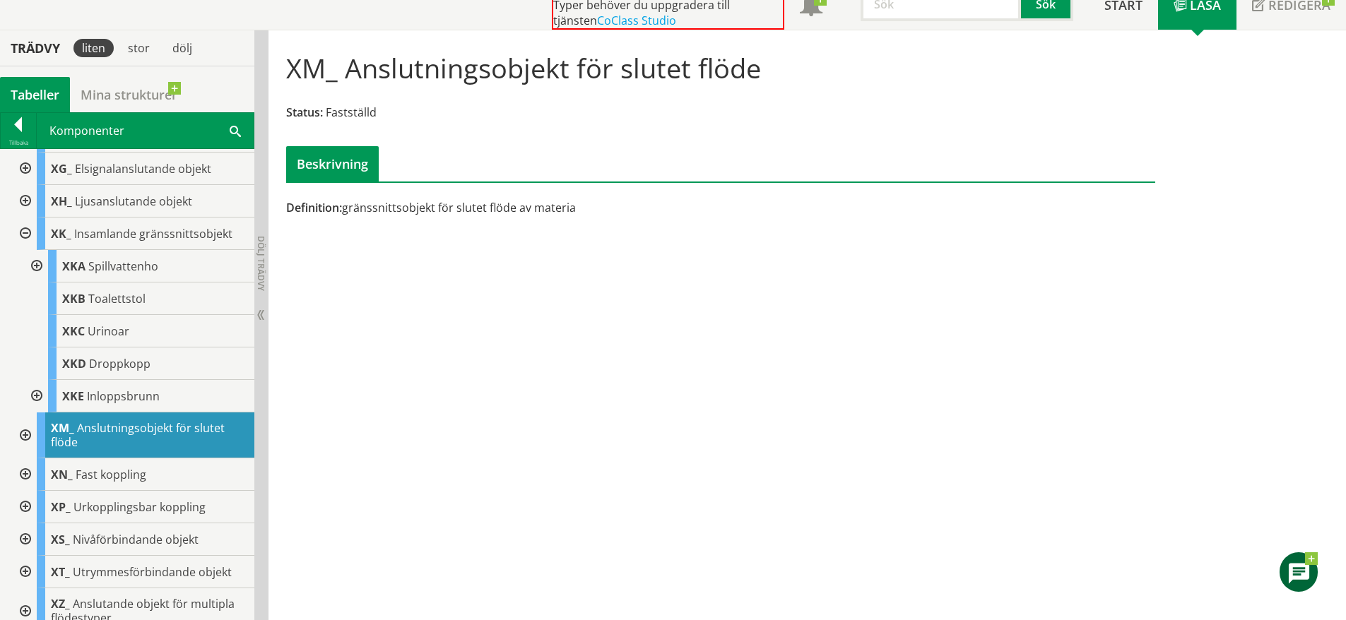
click at [21, 435] on div at bounding box center [23, 436] width 25 height 46
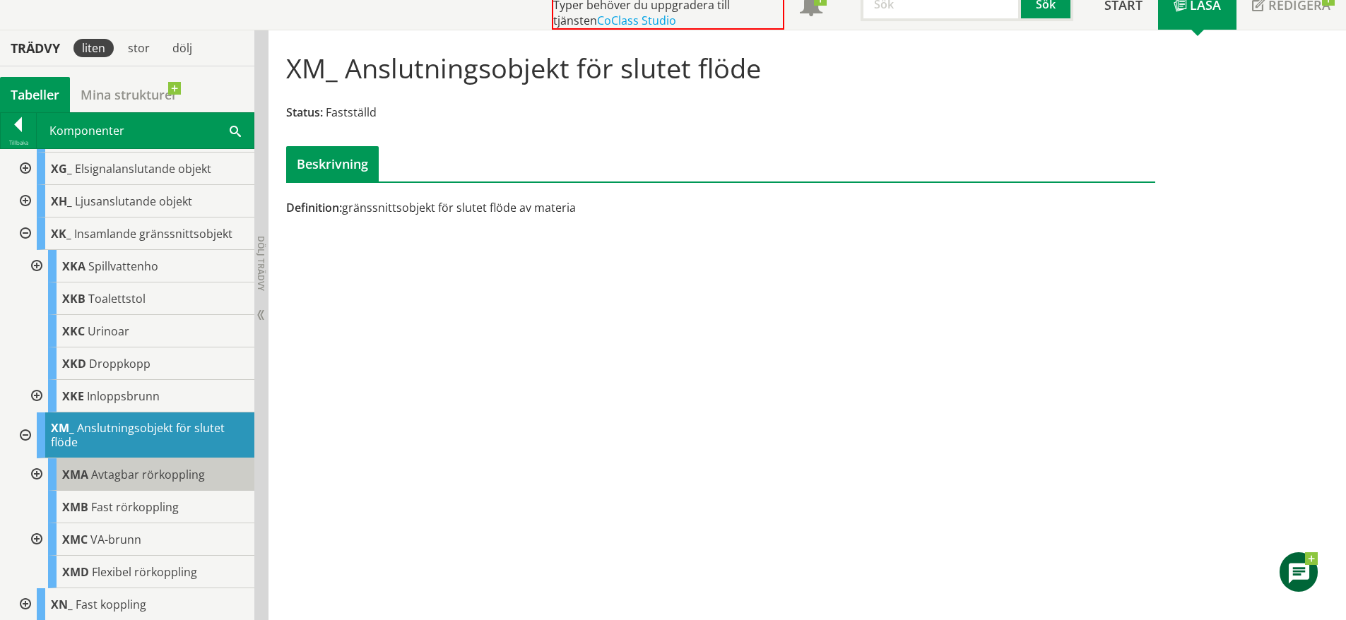
click at [107, 468] on span "Avtagbar rörkoppling" at bounding box center [148, 475] width 114 height 16
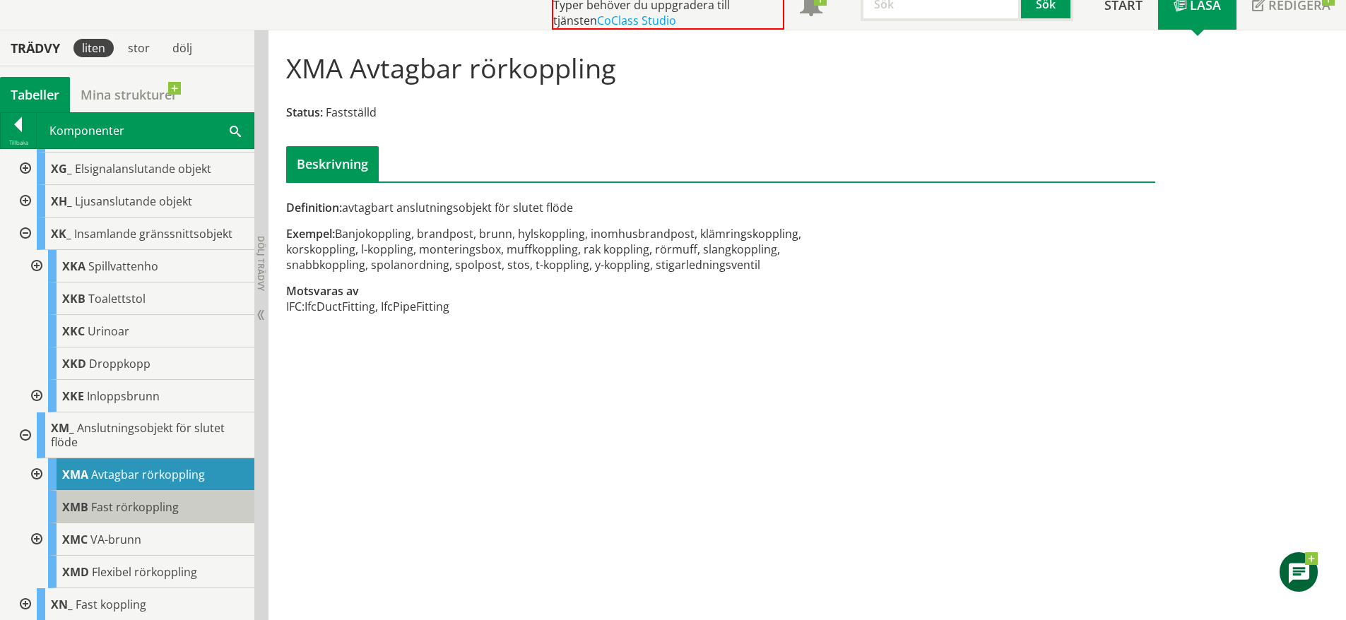
click at [128, 505] on span "Fast rörkoppling" at bounding box center [135, 508] width 88 height 16
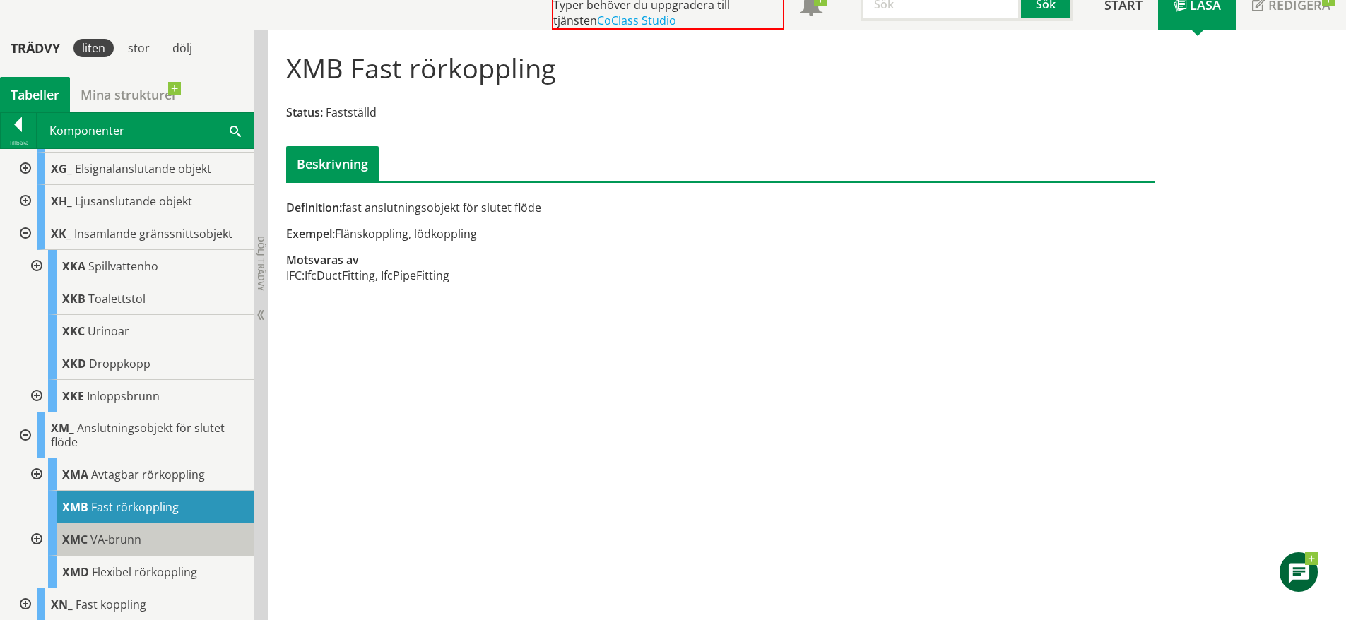
click at [125, 539] on span "VA-brunn" at bounding box center [115, 540] width 51 height 16
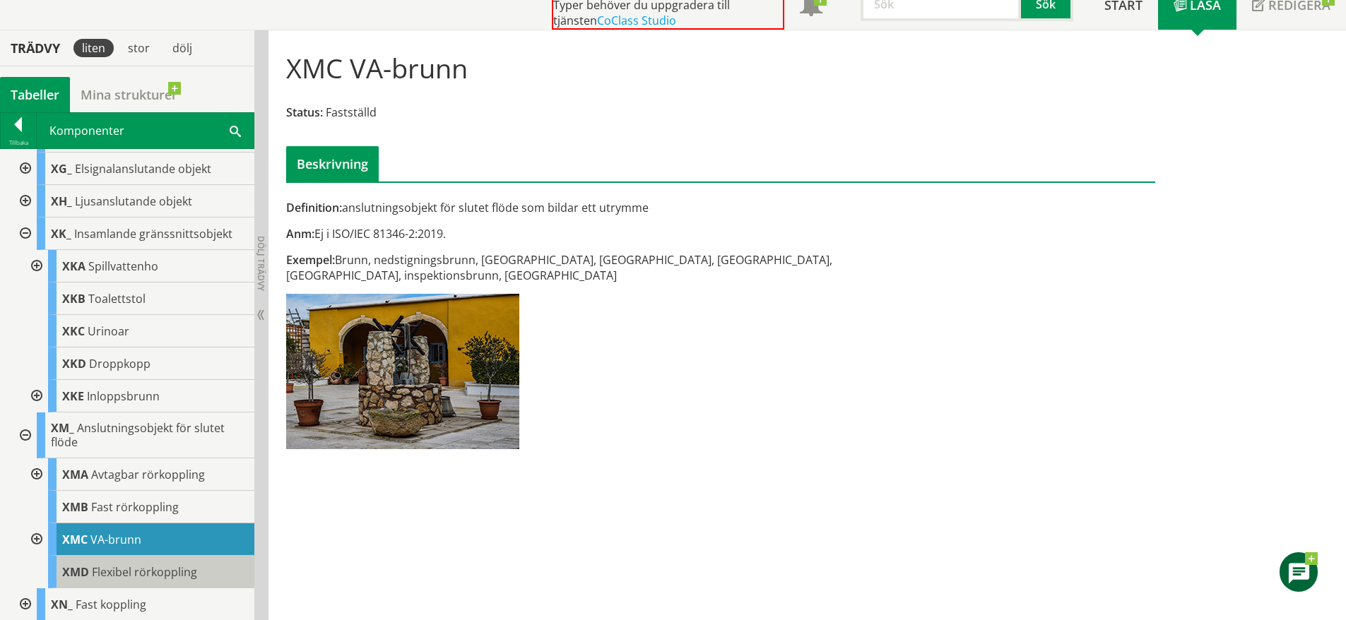
click at [143, 576] on span "Flexibel rörkoppling" at bounding box center [144, 573] width 105 height 16
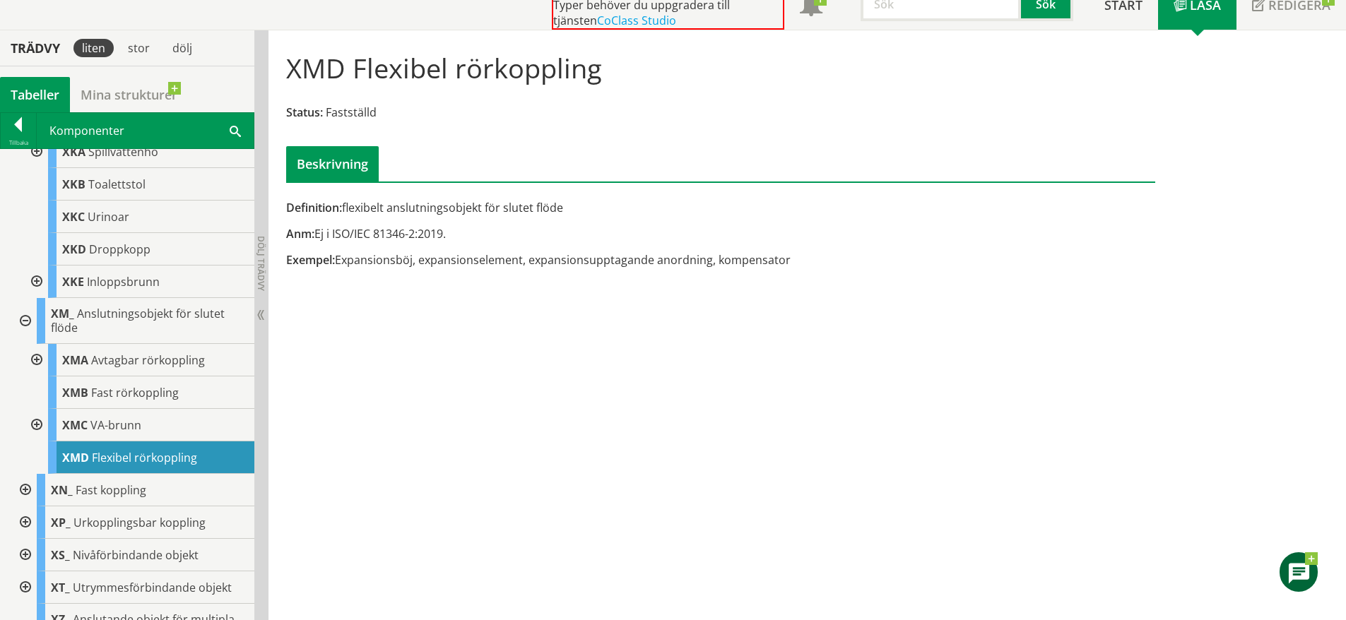
scroll to position [791, 0]
click at [153, 490] on div "XN_ Fast koppling" at bounding box center [146, 488] width 218 height 33
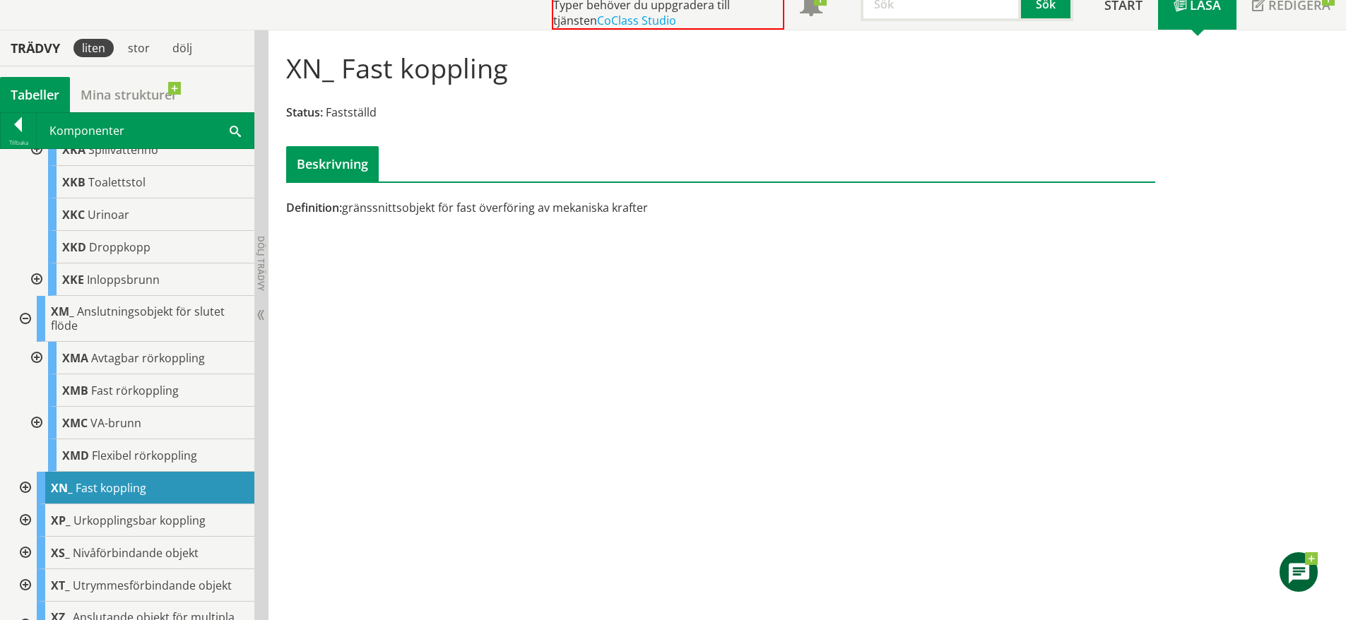
click at [18, 486] on div at bounding box center [23, 488] width 25 height 33
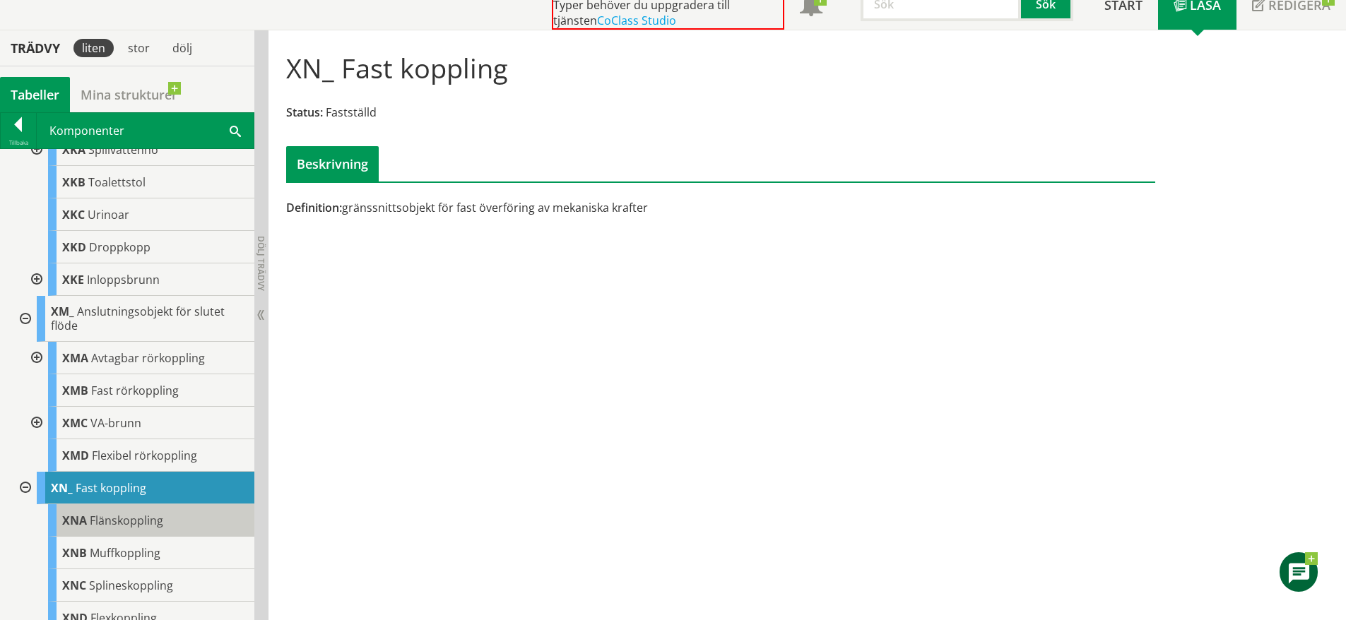
click at [143, 524] on span "Flänskoppling" at bounding box center [126, 521] width 73 height 16
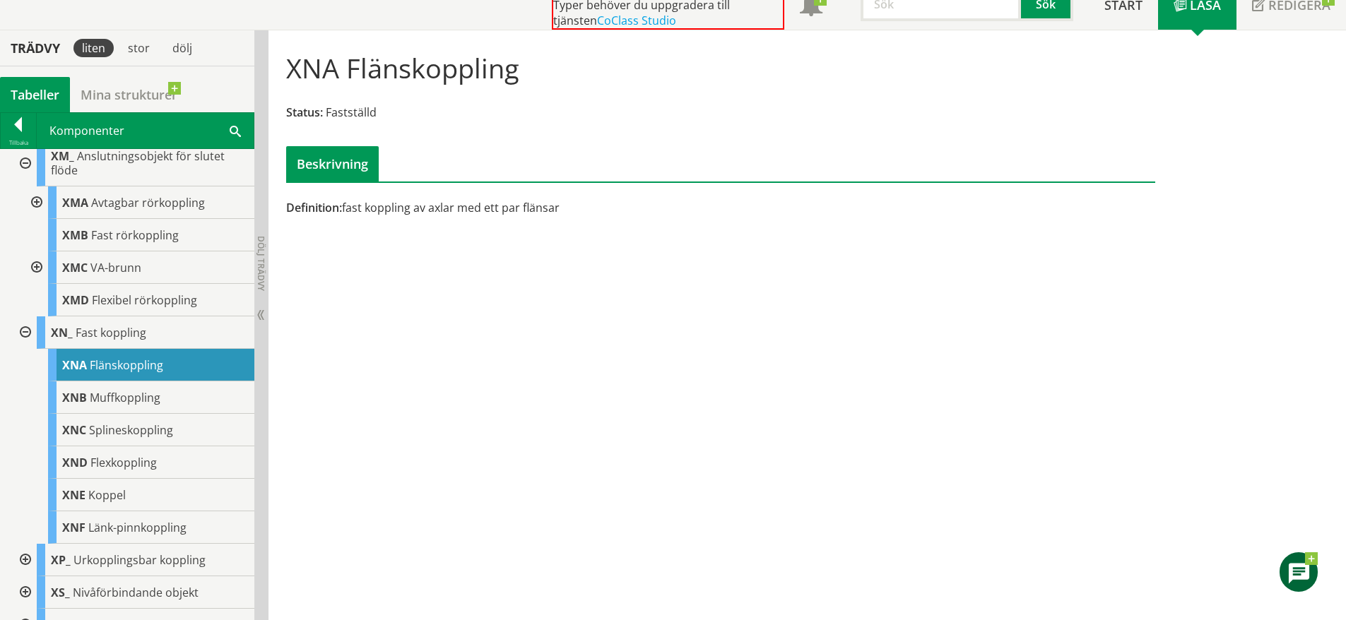
scroll to position [948, 0]
click at [26, 557] on div at bounding box center [23, 559] width 25 height 33
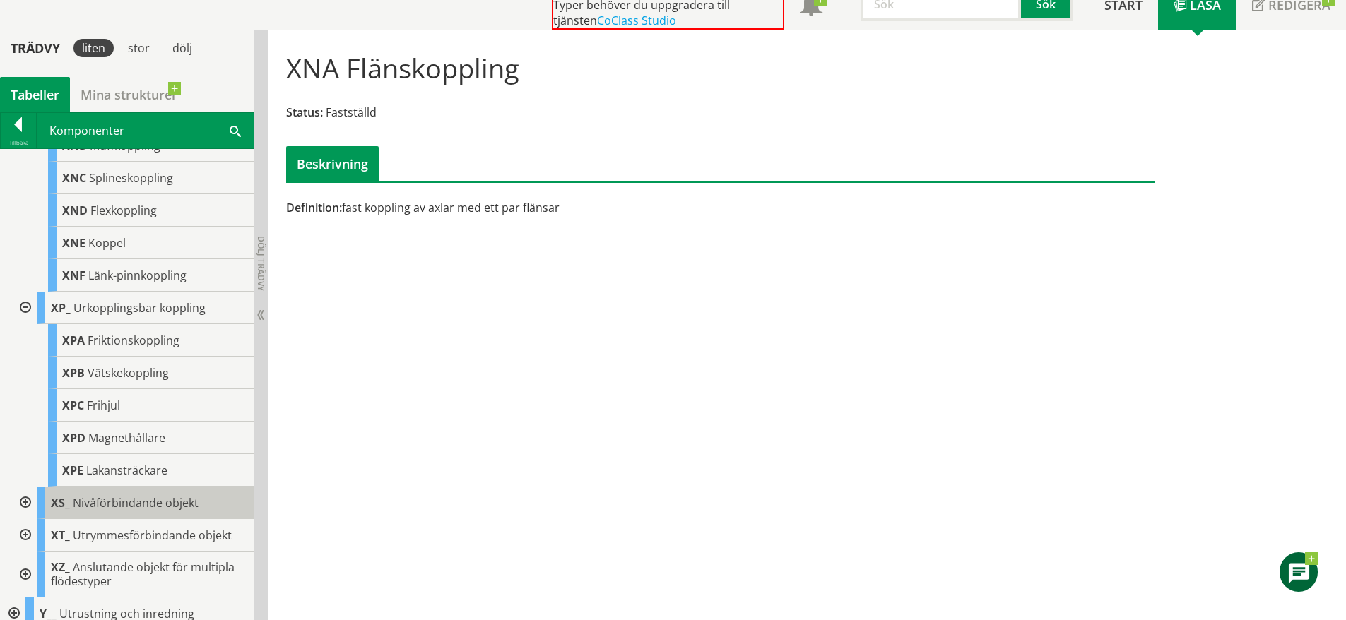
scroll to position [1207, 0]
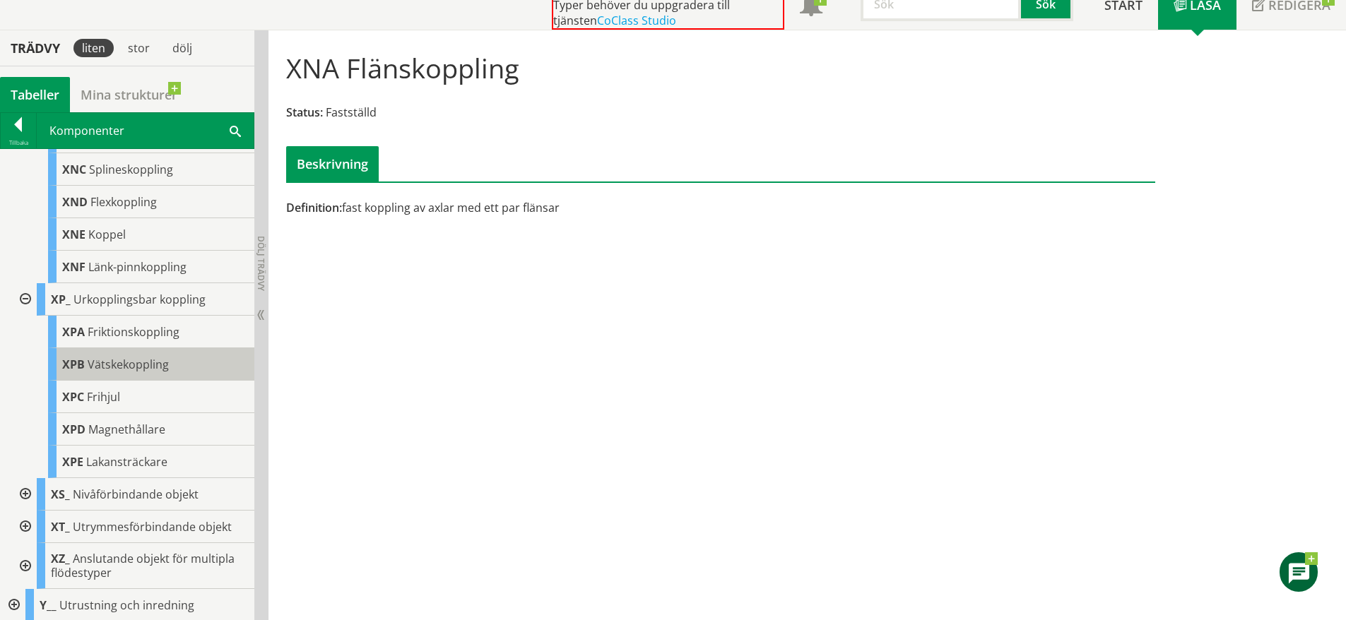
click at [156, 365] on span "Vätskekoppling" at bounding box center [128, 365] width 81 height 16
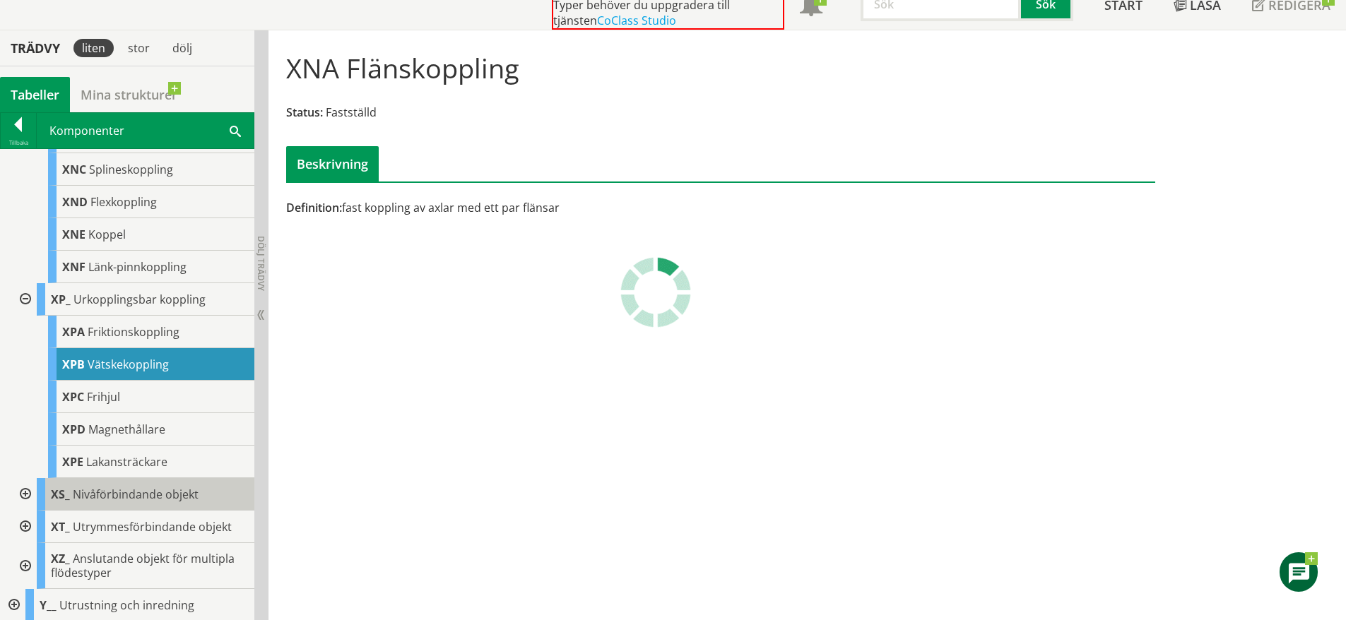
scroll to position [1254, 0]
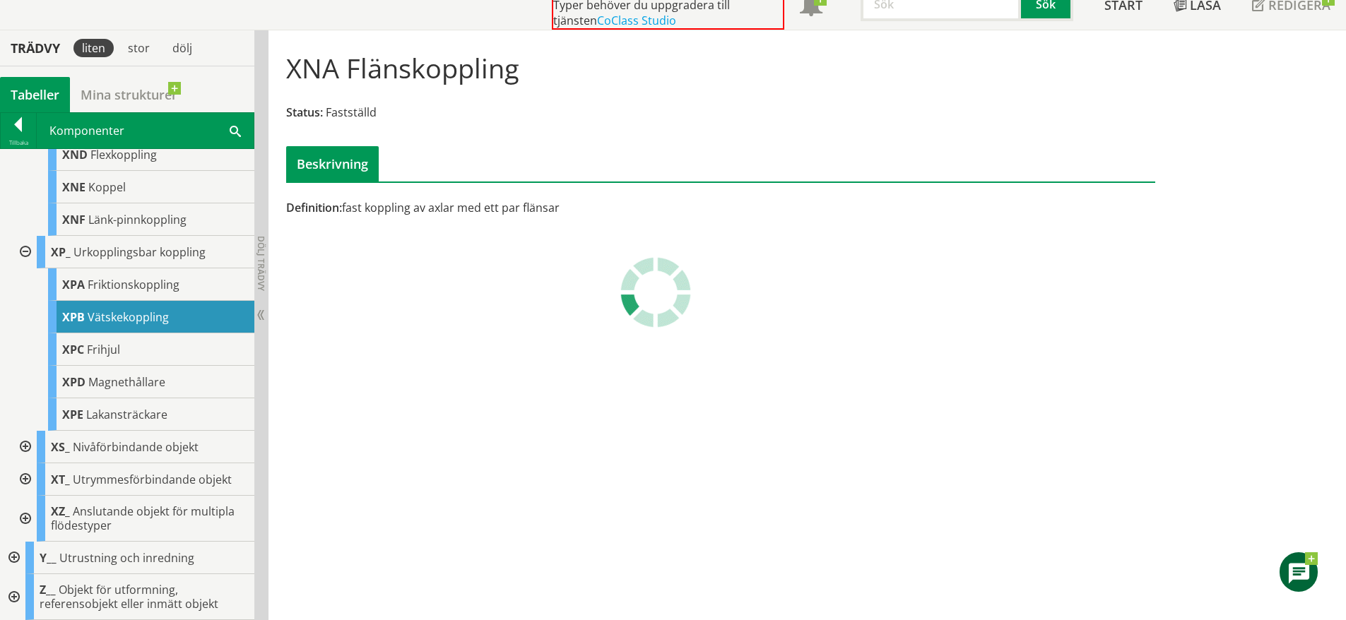
click at [14, 555] on div at bounding box center [12, 558] width 25 height 33
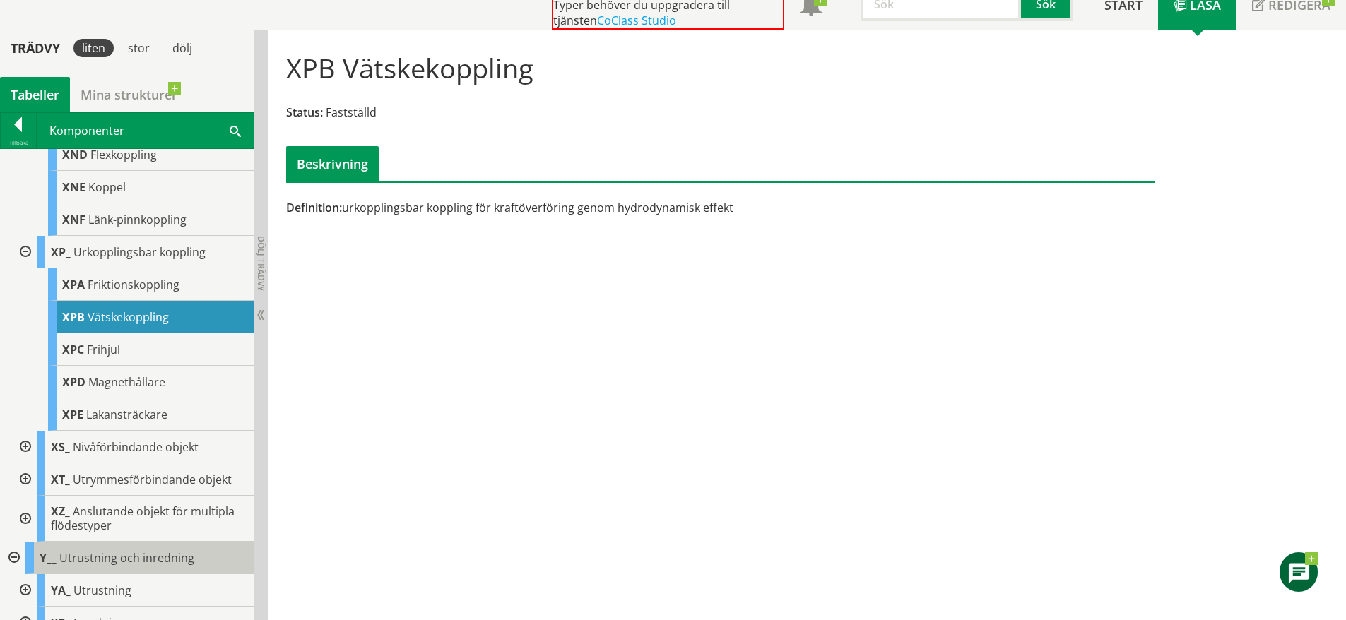
scroll to position [1319, 0]
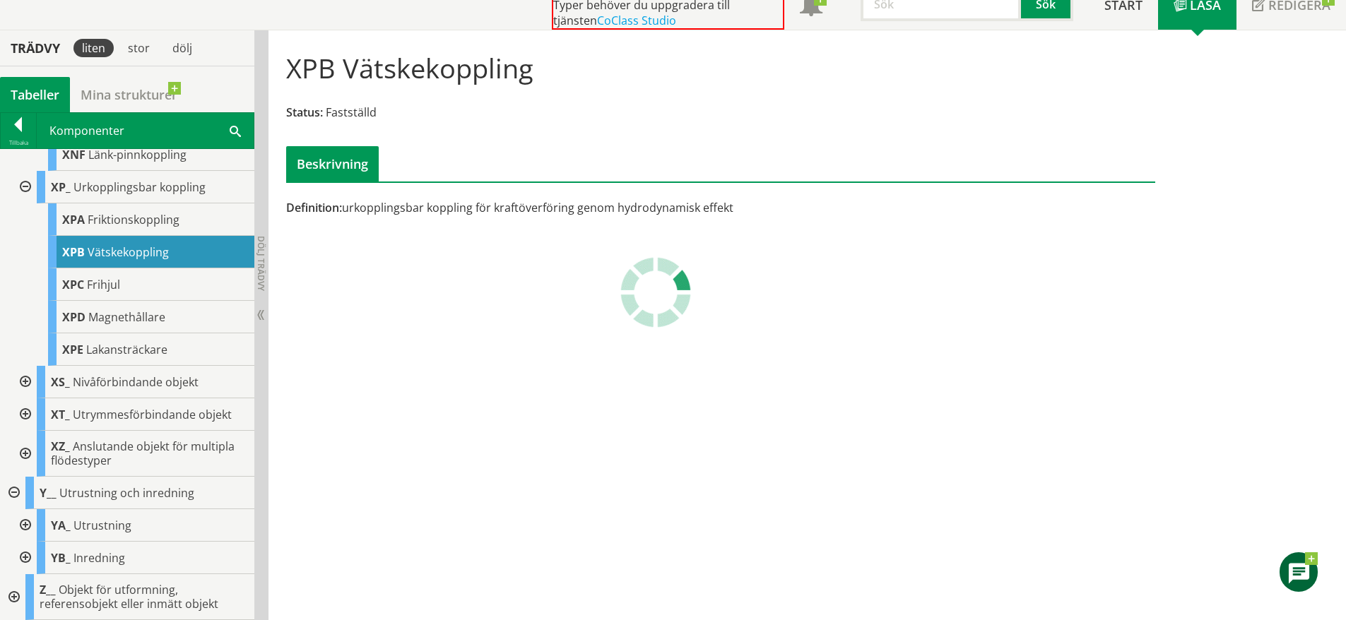
click at [23, 523] on div at bounding box center [23, 526] width 25 height 33
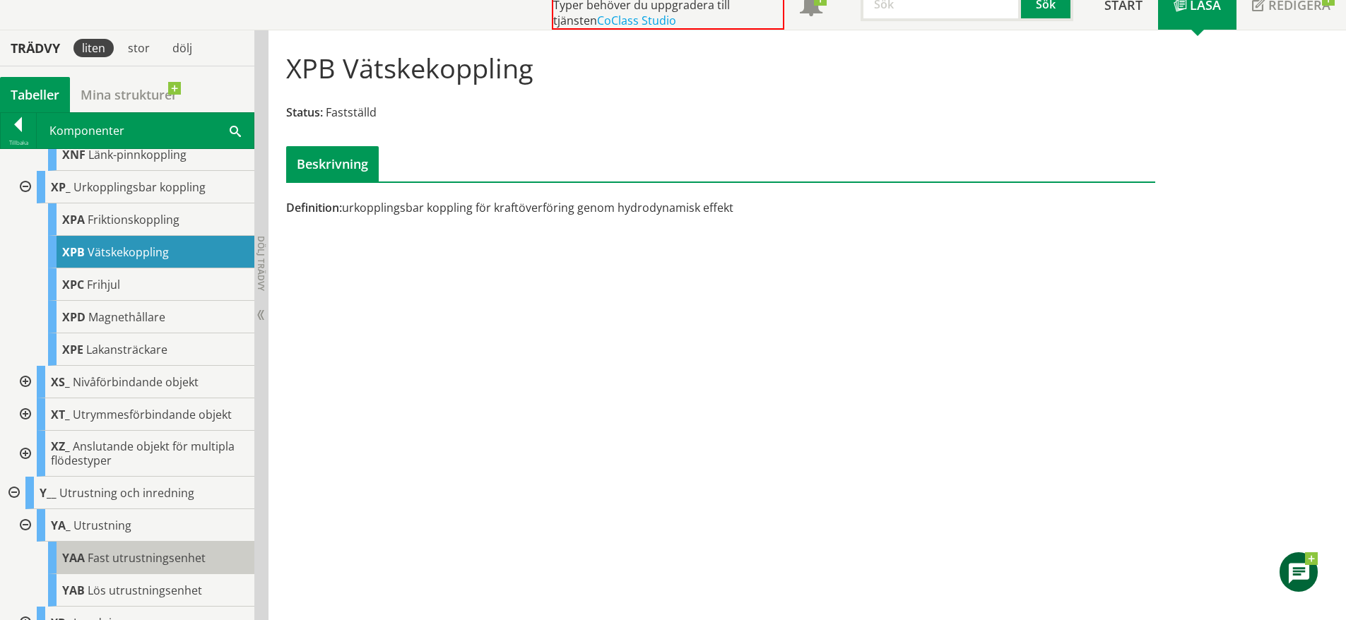
click at [119, 553] on span "Fast utrustningsenhet" at bounding box center [147, 559] width 118 height 16
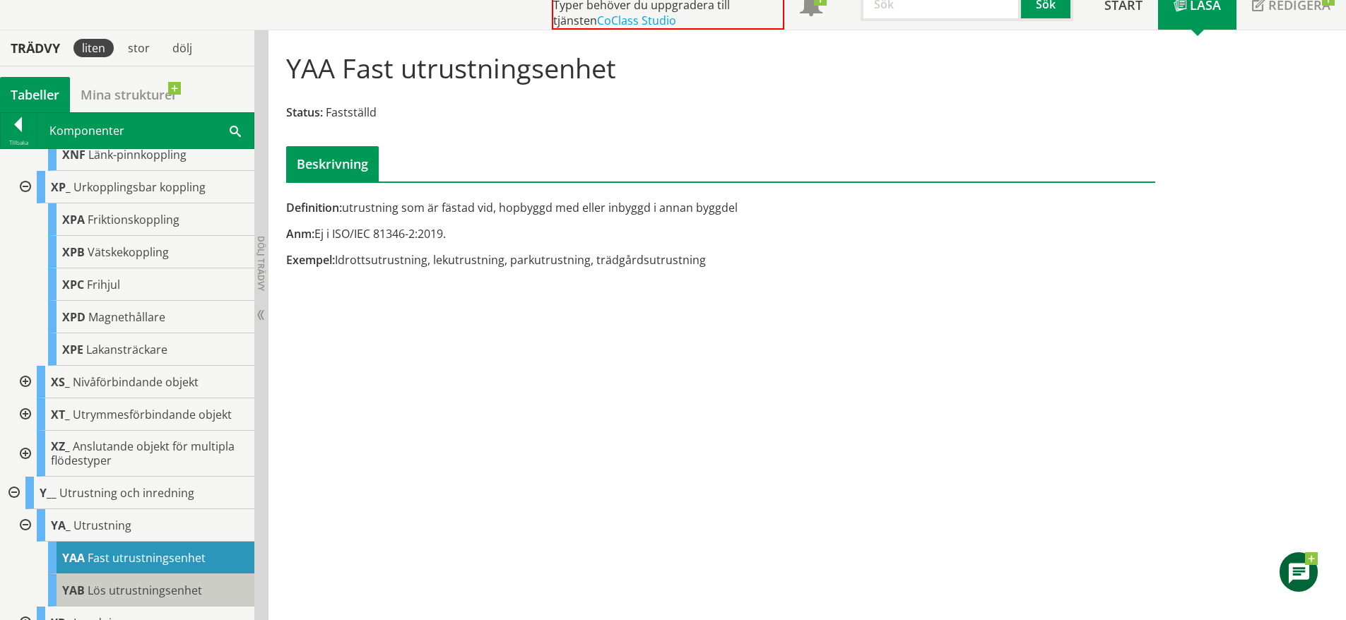
click at [152, 587] on span "Lös utrustningsenhet" at bounding box center [145, 591] width 114 height 16
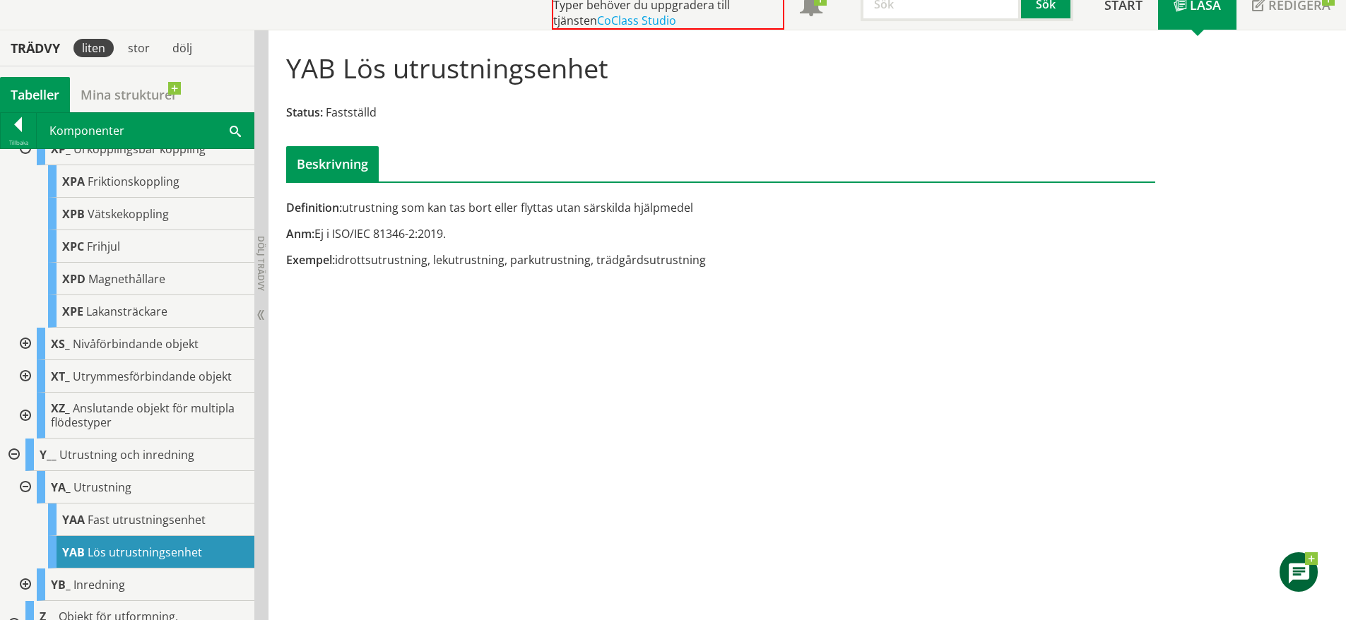
scroll to position [1384, 0]
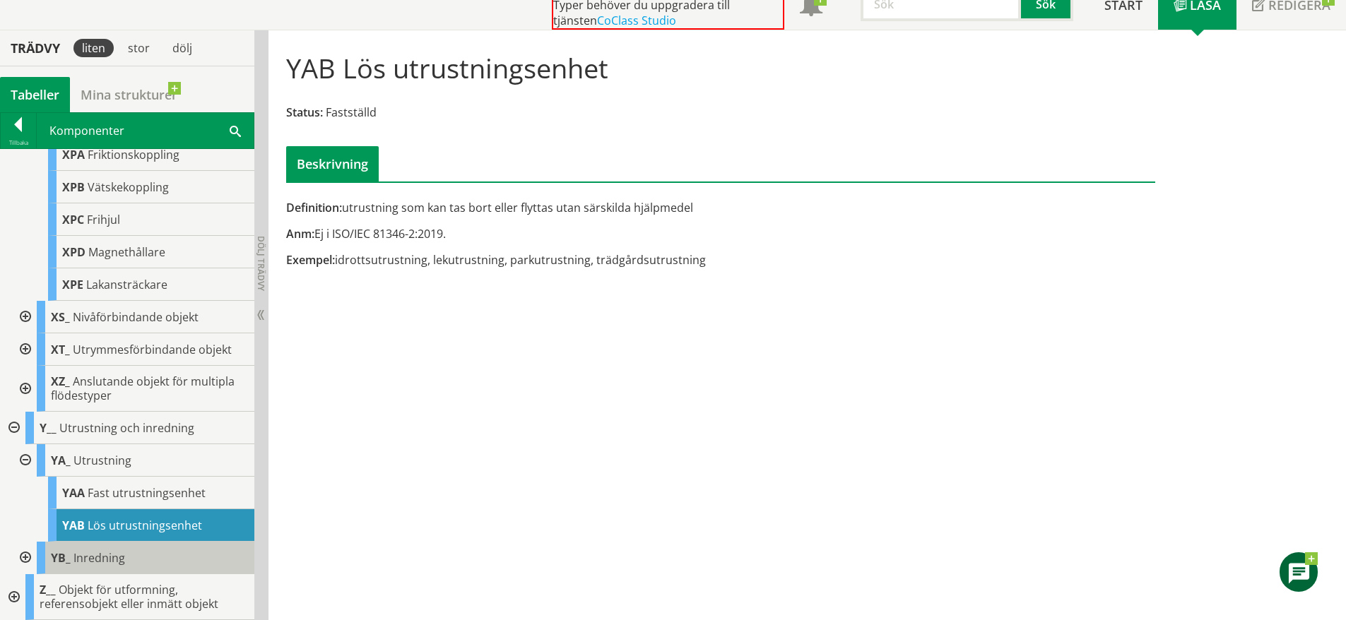
click at [98, 558] on span "Inredning" at bounding box center [99, 559] width 52 height 16
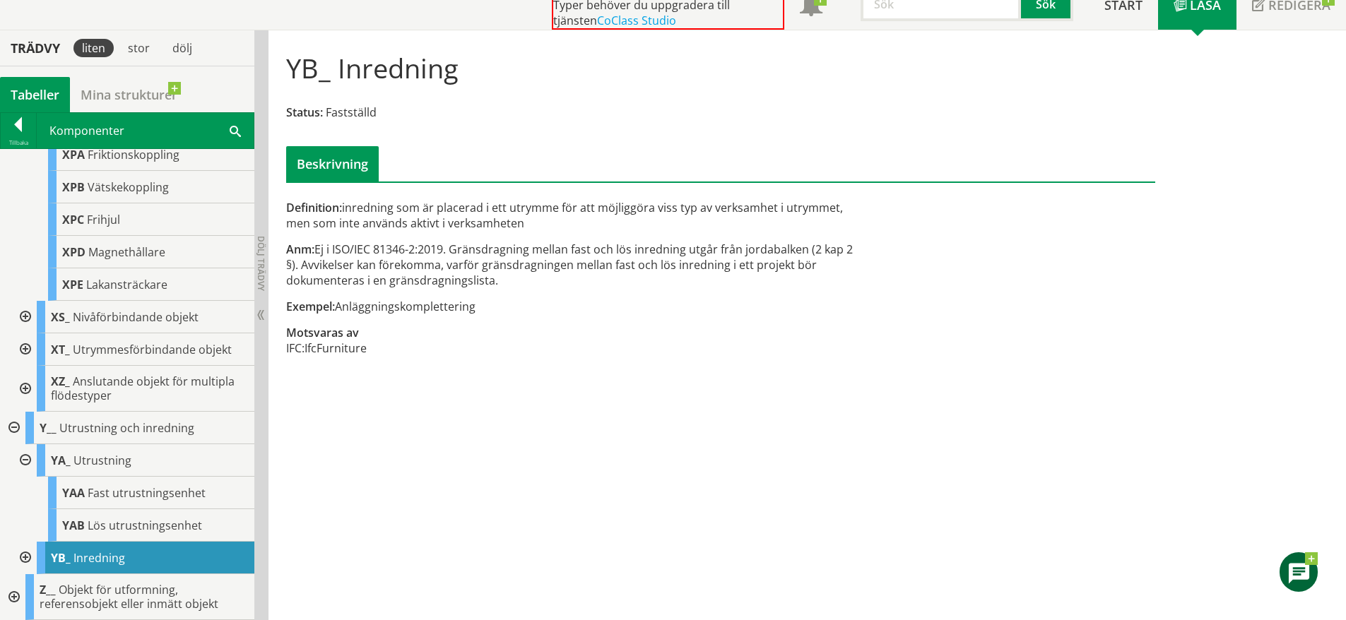
click at [25, 555] on div at bounding box center [23, 558] width 25 height 33
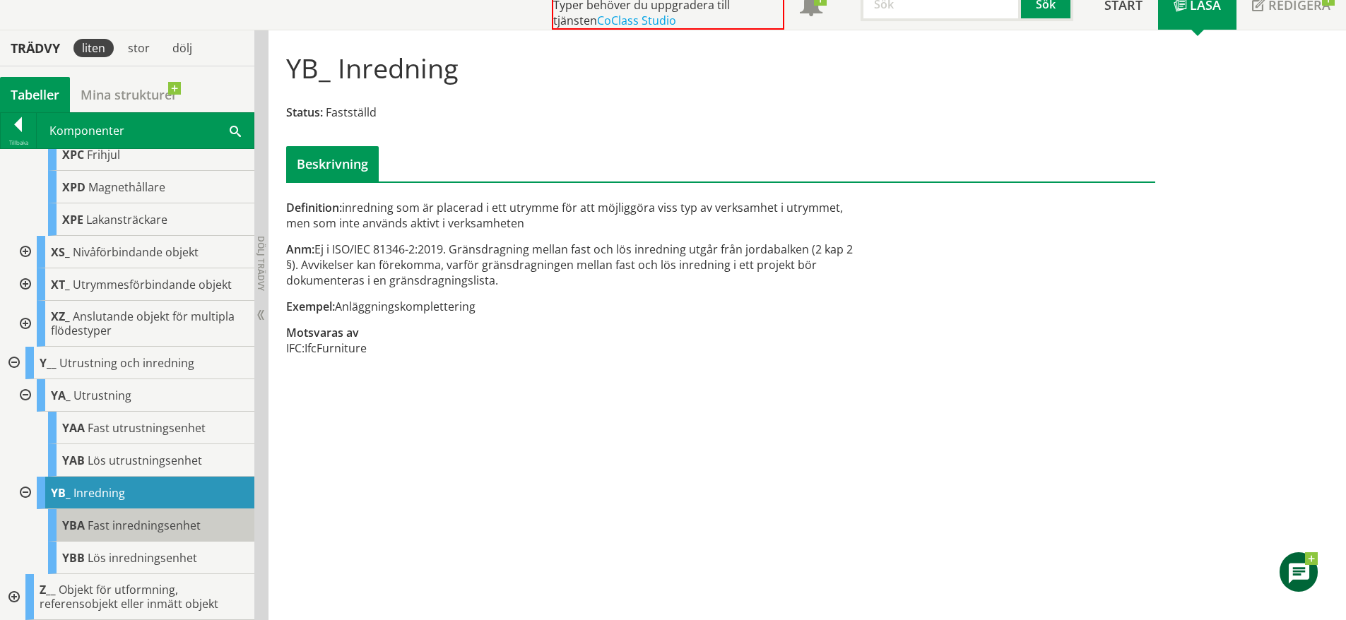
click at [158, 524] on span "Fast inredningsenhet" at bounding box center [144, 526] width 113 height 16
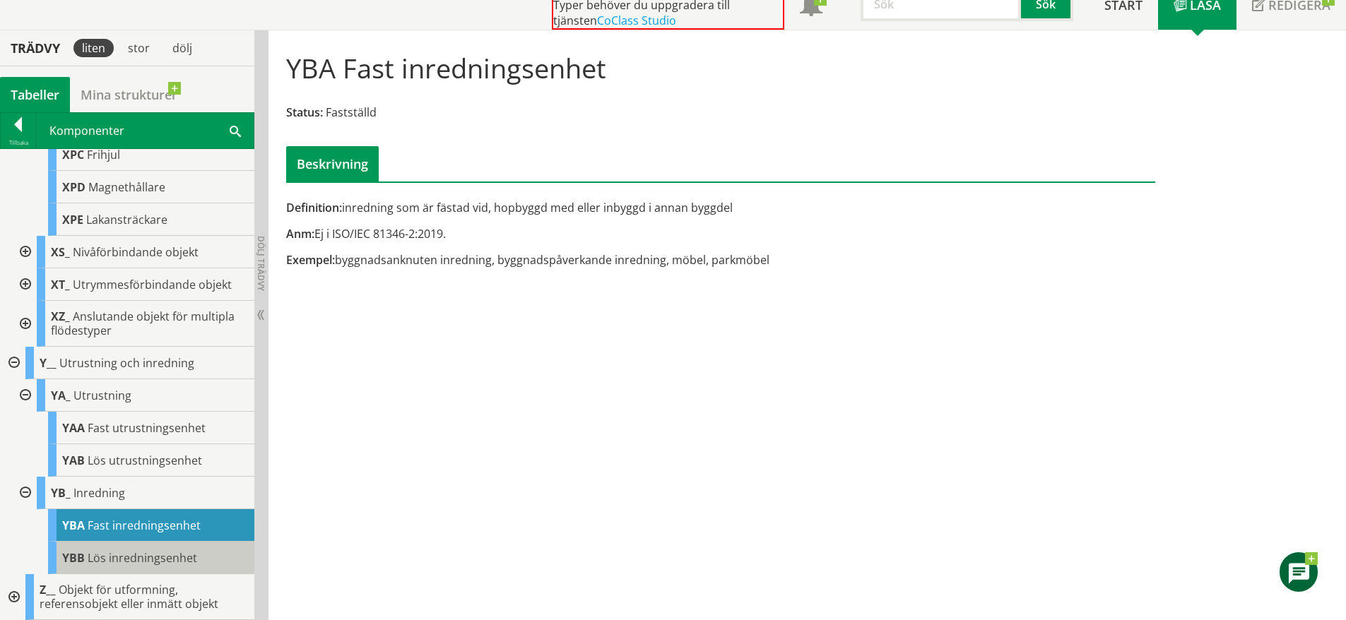
click at [152, 551] on span "Lös inredningsenhet" at bounding box center [143, 559] width 110 height 16
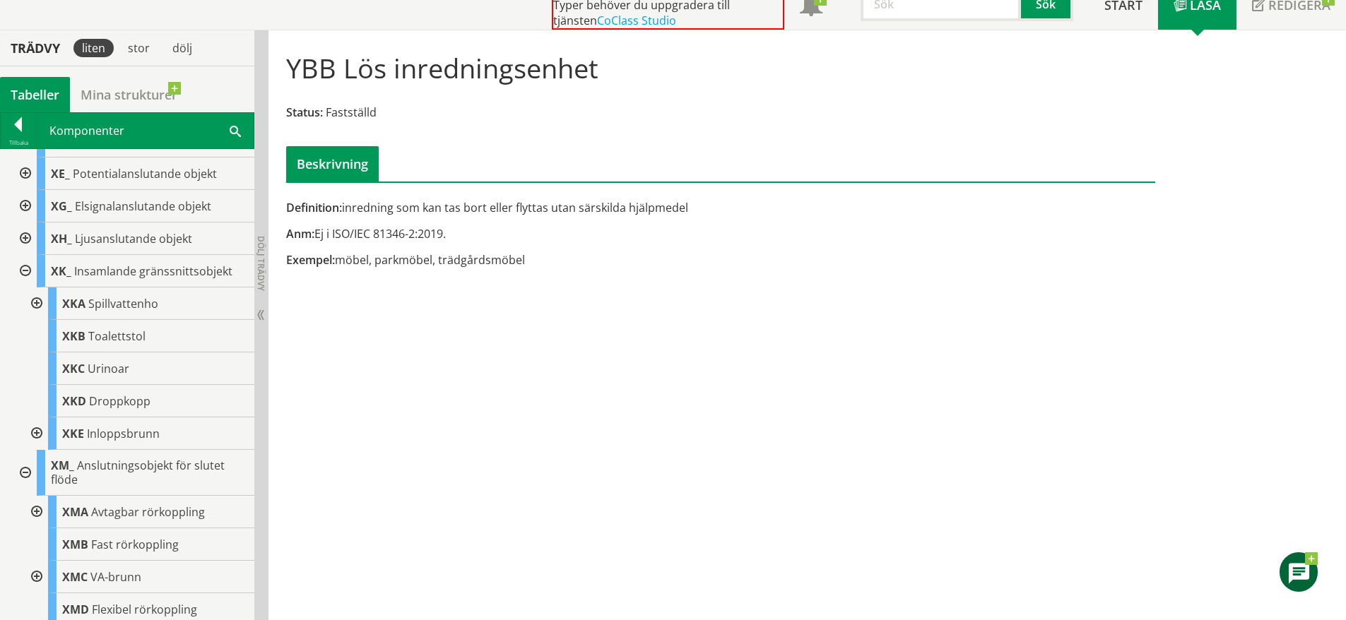
scroll to position [634, 0]
click at [158, 314] on div "XKA Spillvattenho" at bounding box center [151, 306] width 206 height 33
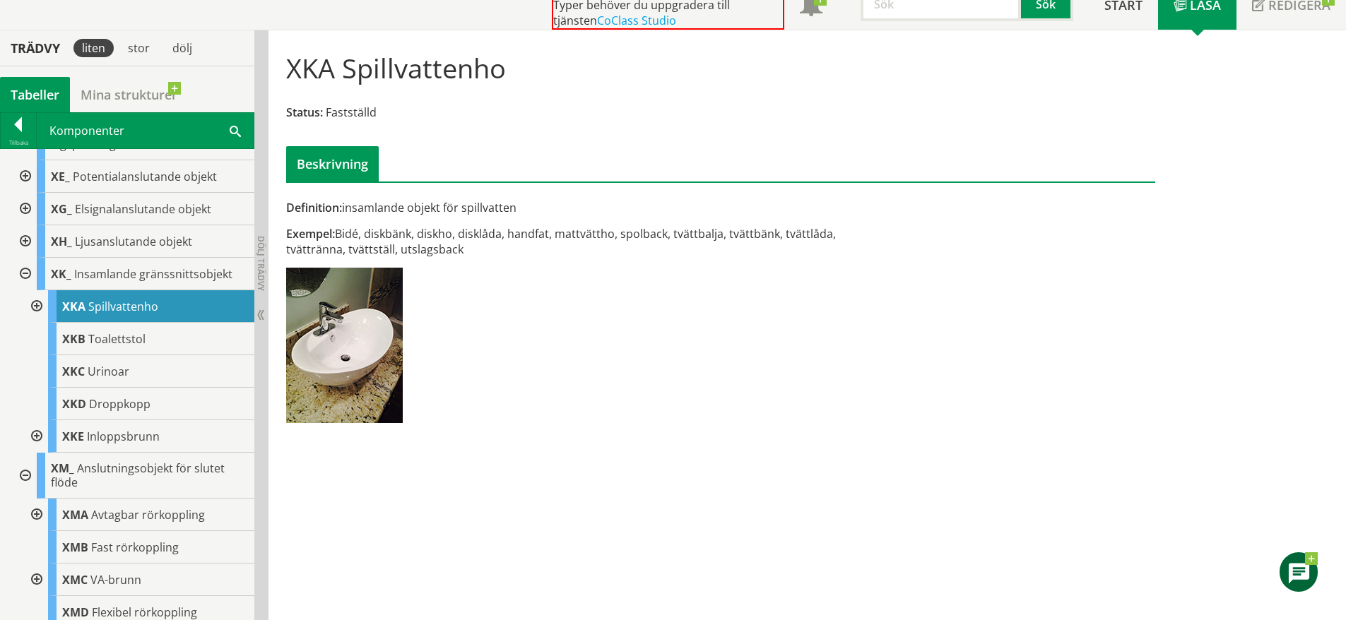
click at [37, 307] on div at bounding box center [35, 306] width 25 height 33
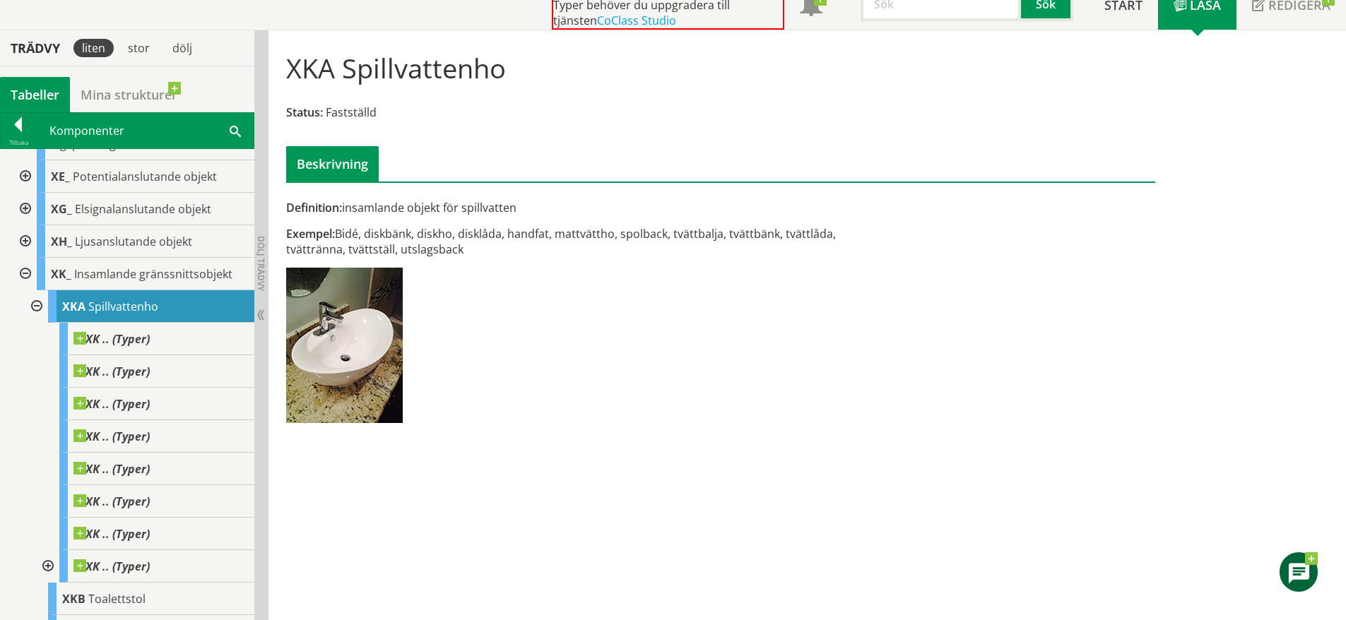
click at [37, 307] on div at bounding box center [35, 306] width 25 height 33
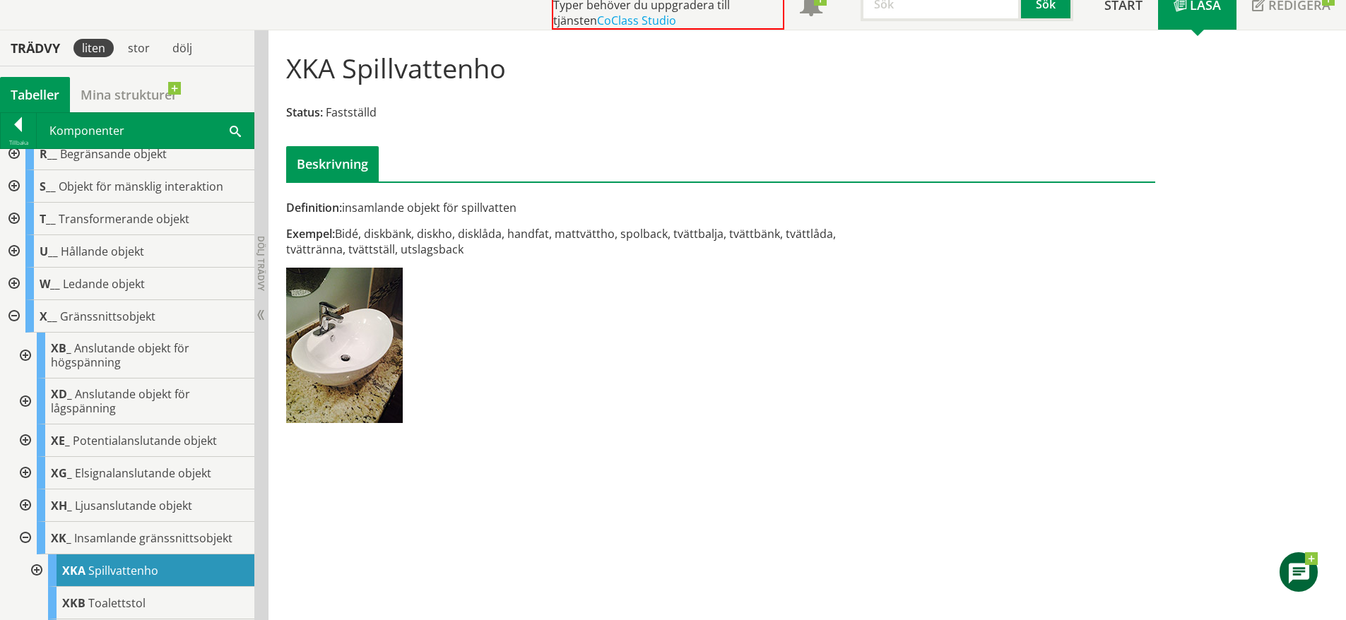
scroll to position [369, 0]
click at [13, 311] on div at bounding box center [12, 317] width 25 height 33
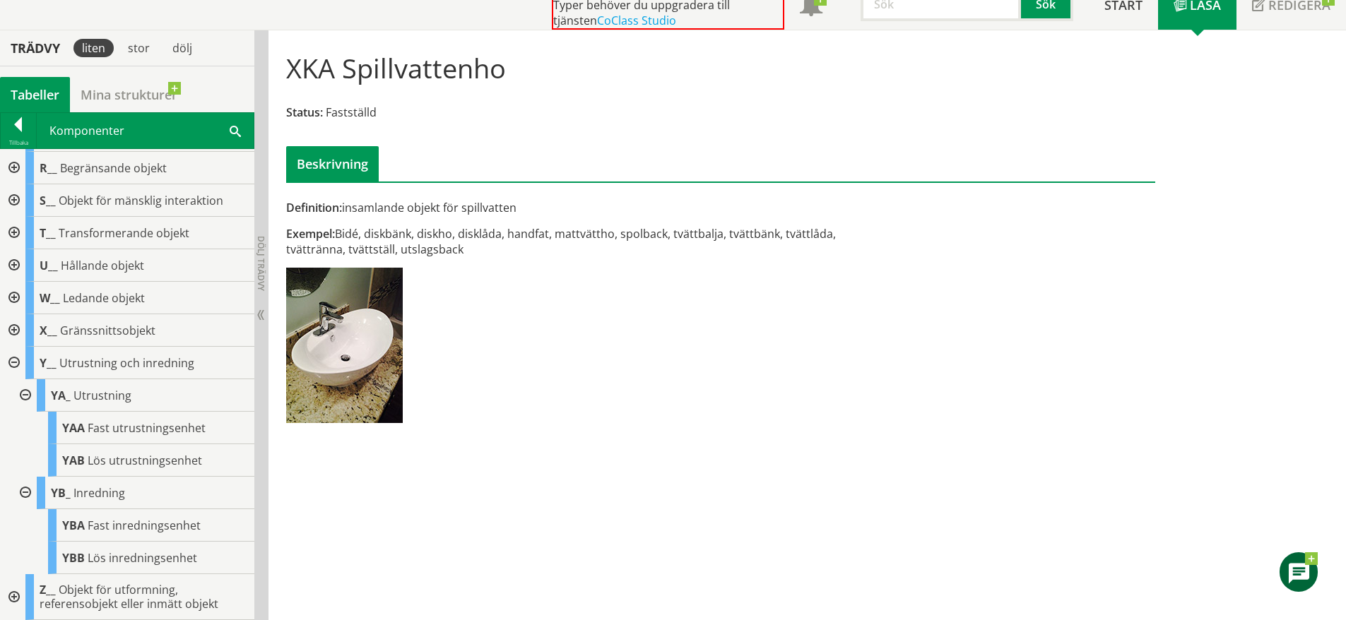
click at [9, 359] on div at bounding box center [12, 363] width 25 height 33
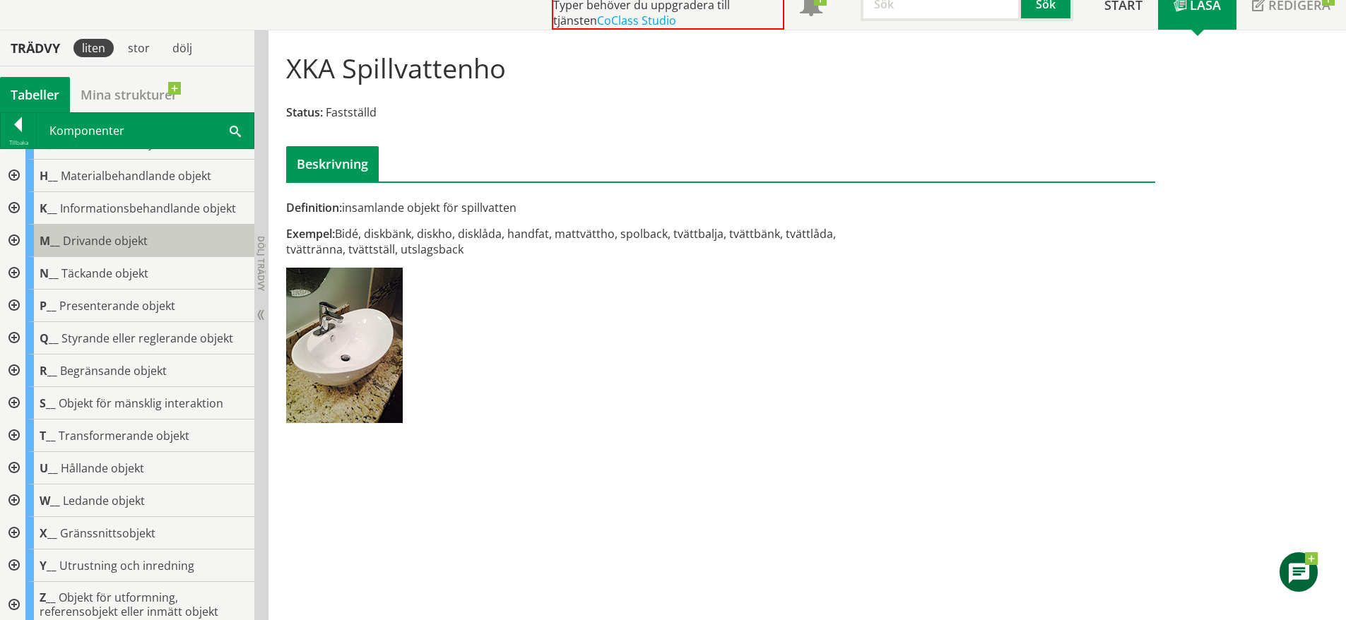
scroll to position [154, 0]
click at [16, 527] on div at bounding box center [12, 532] width 25 height 33
